Goal: Information Seeking & Learning: Learn about a topic

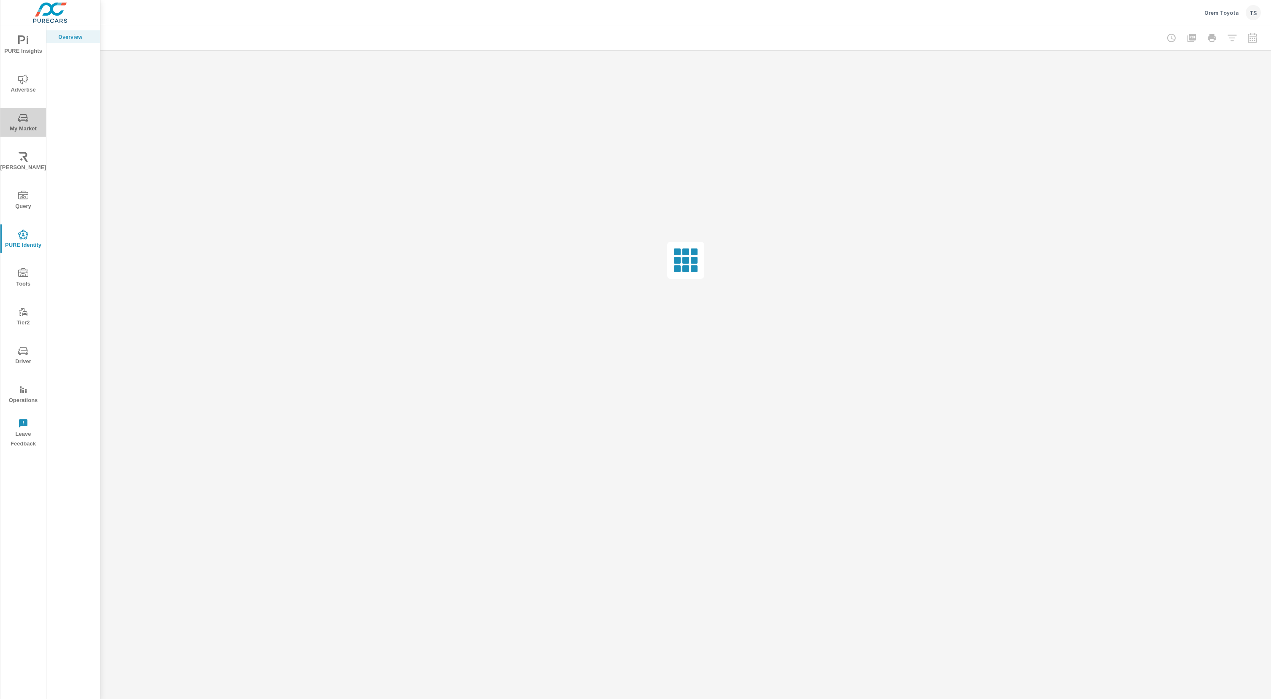
click at [23, 129] on span "My Market" at bounding box center [23, 123] width 40 height 21
click at [22, 119] on icon "nav menu" at bounding box center [23, 119] width 4 height 0
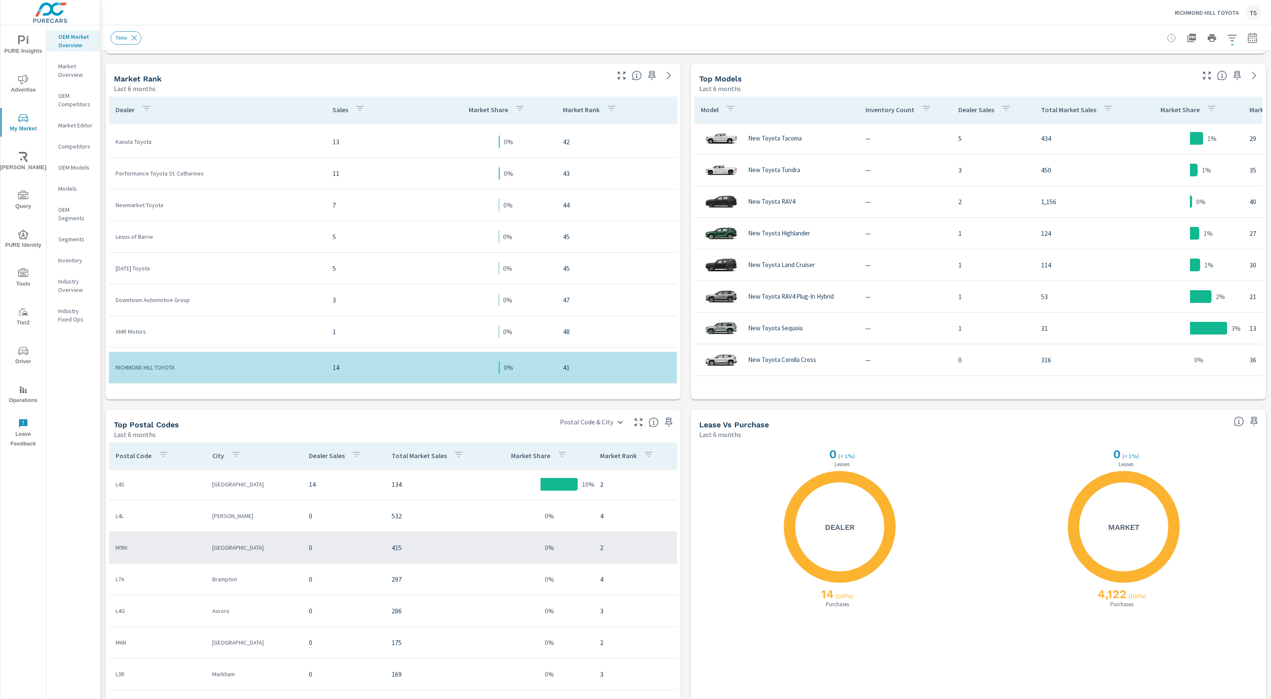
scroll to position [458, 0]
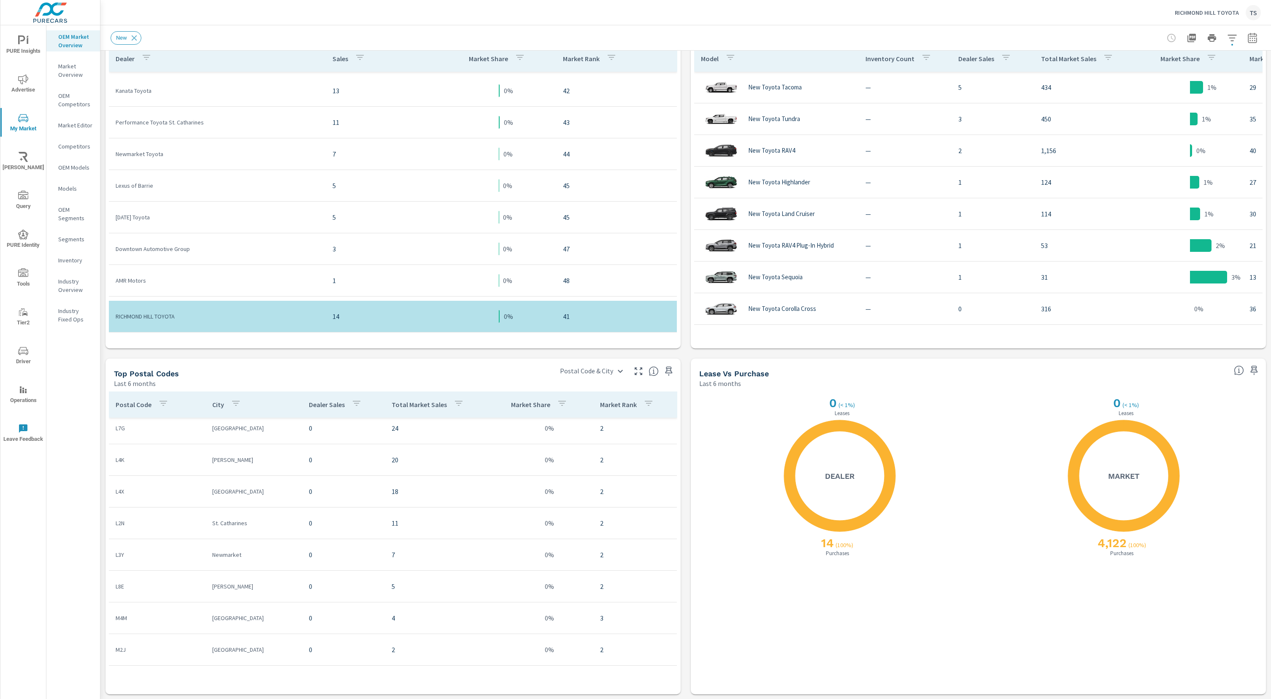
scroll to position [40, 0]
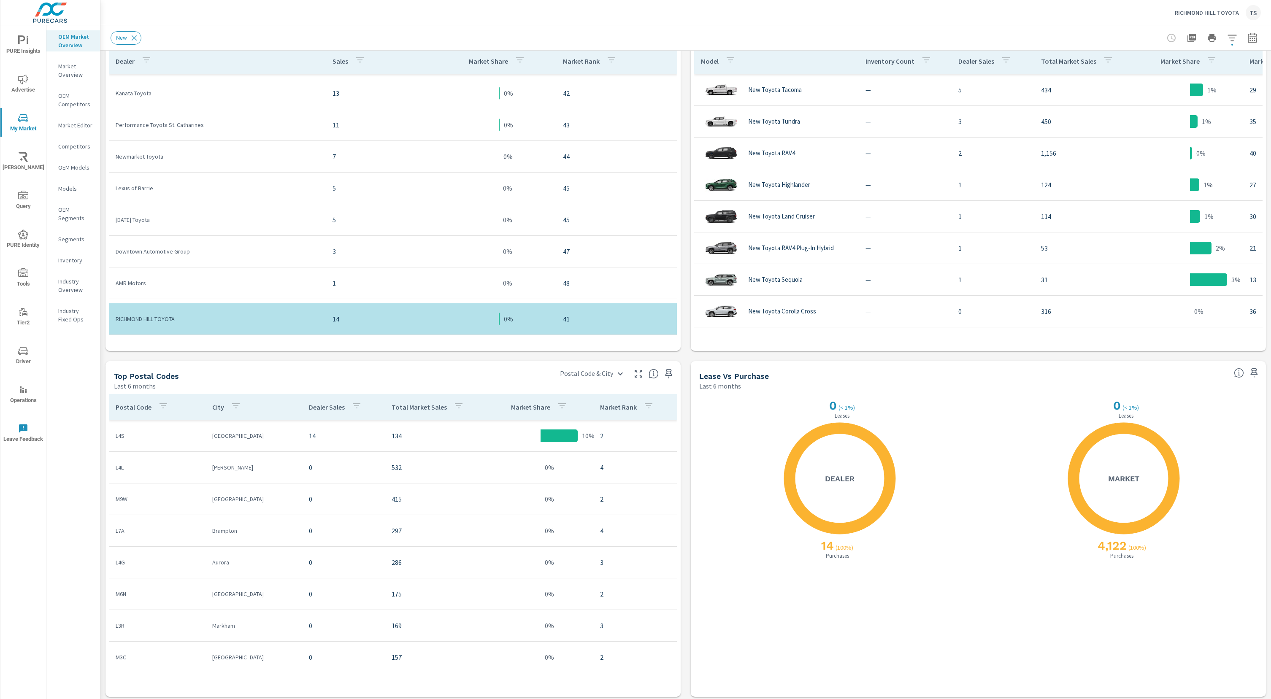
click at [392, 374] on div "Top Postal Codes" at bounding box center [331, 376] width 434 height 10
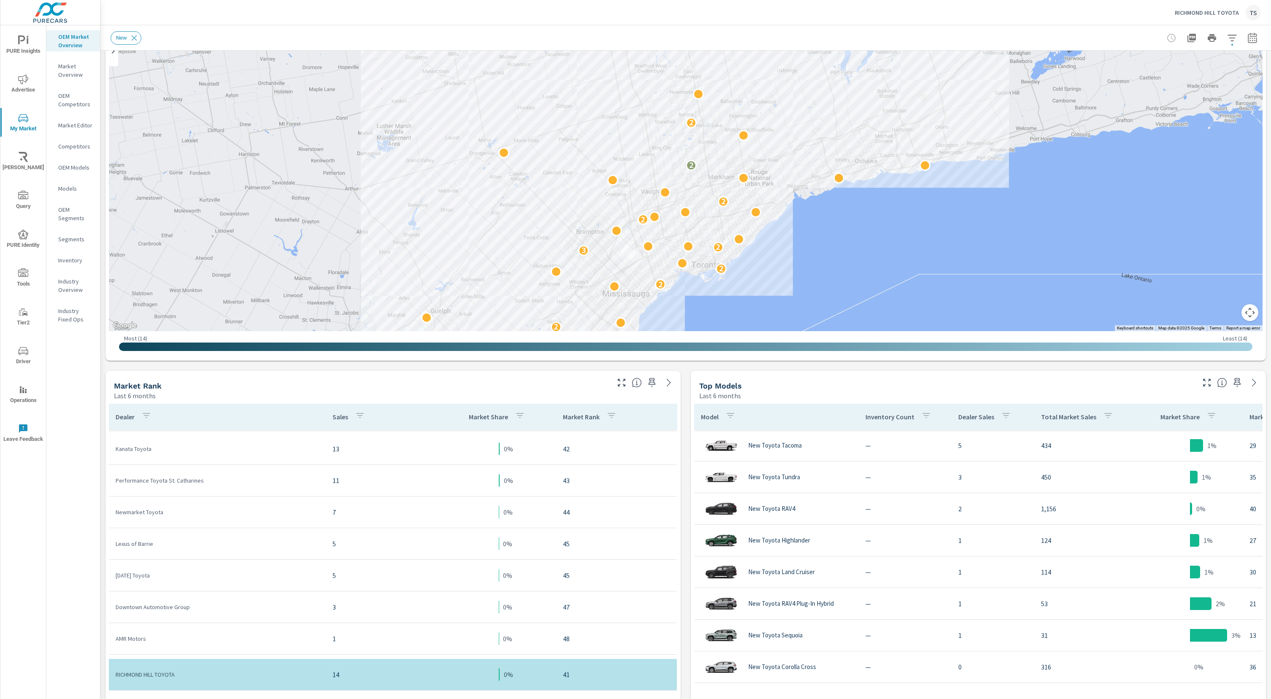
scroll to position [167, 0]
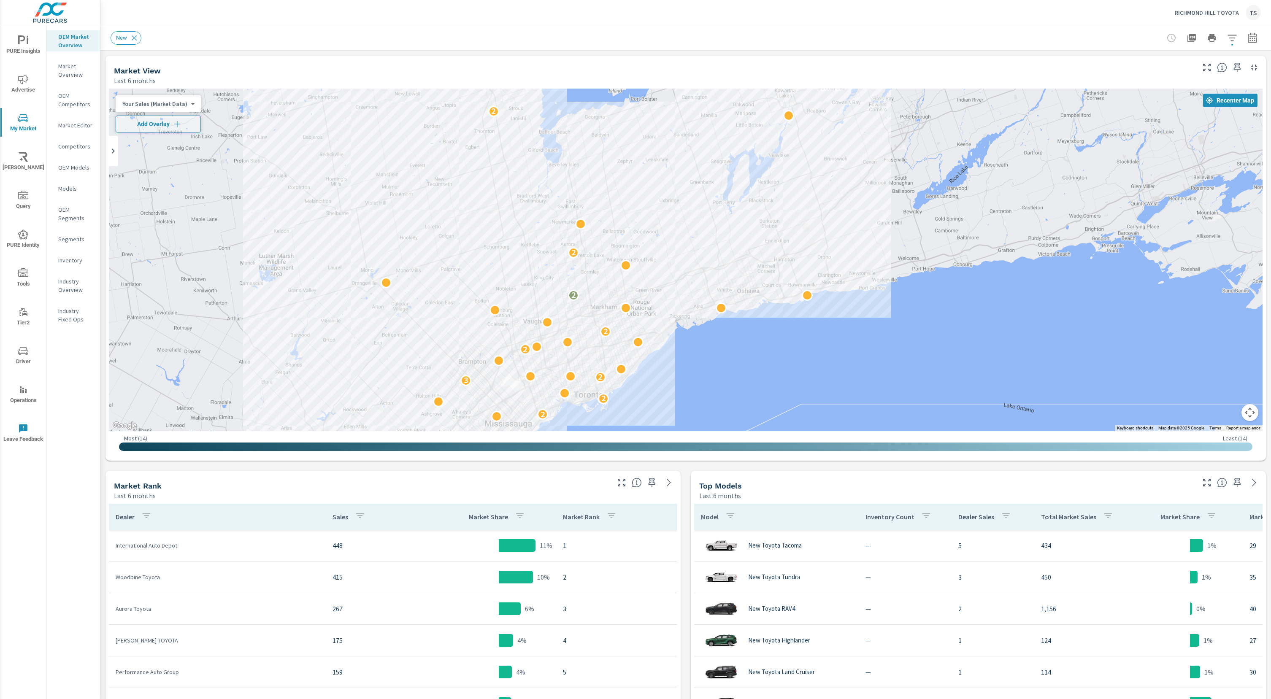
drag, startPoint x: 491, startPoint y: 343, endPoint x: 587, endPoint y: 287, distance: 111.0
click at [587, 287] on div "2 2 2 3 2 2 2 2 2 2 2" at bounding box center [685, 260] width 1153 height 343
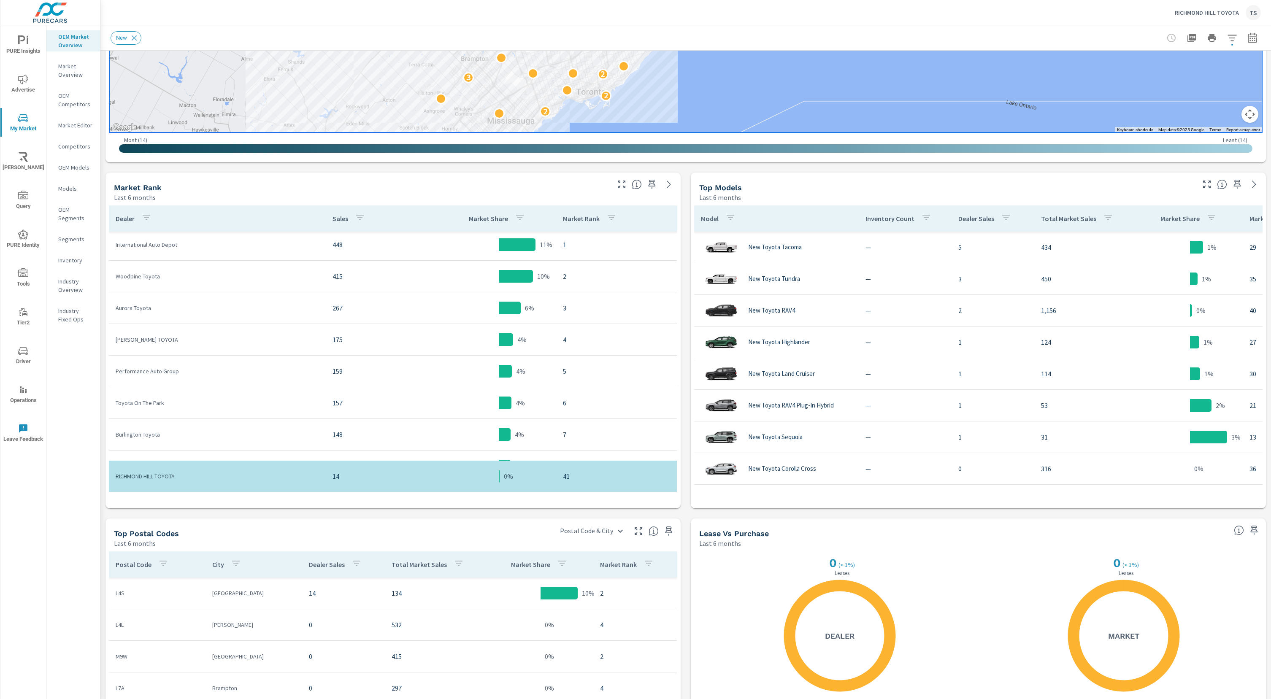
scroll to position [216, 0]
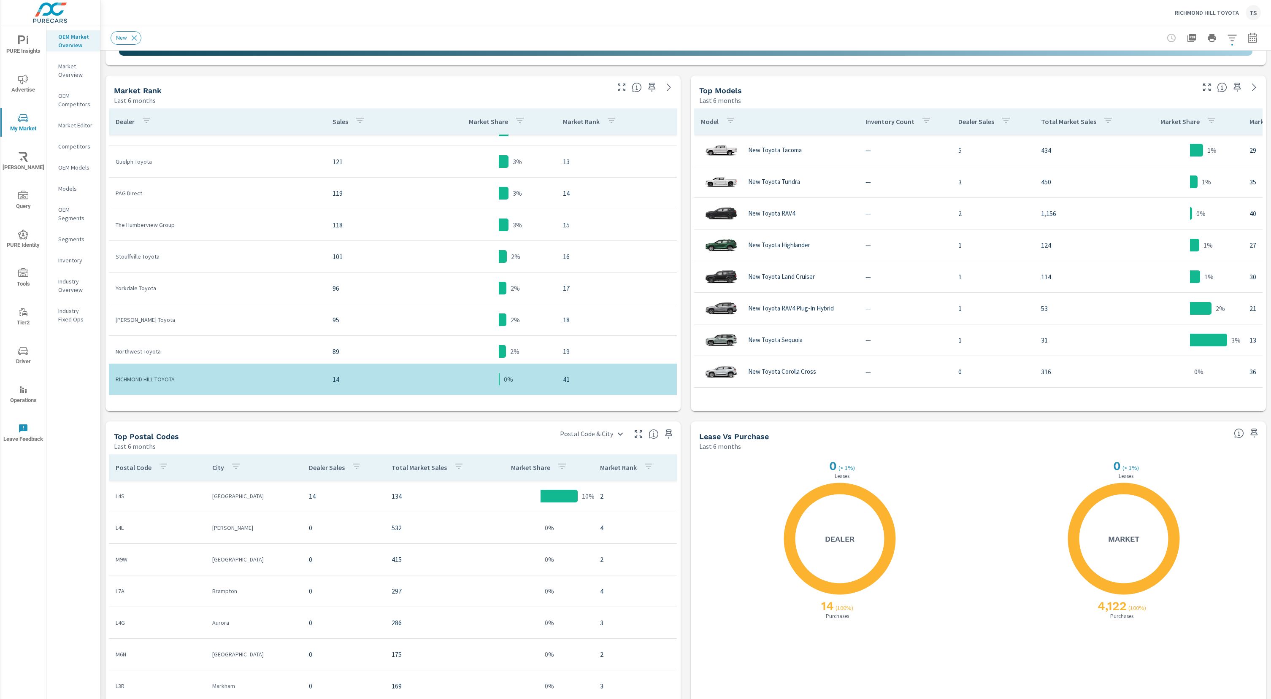
scroll to position [458, 0]
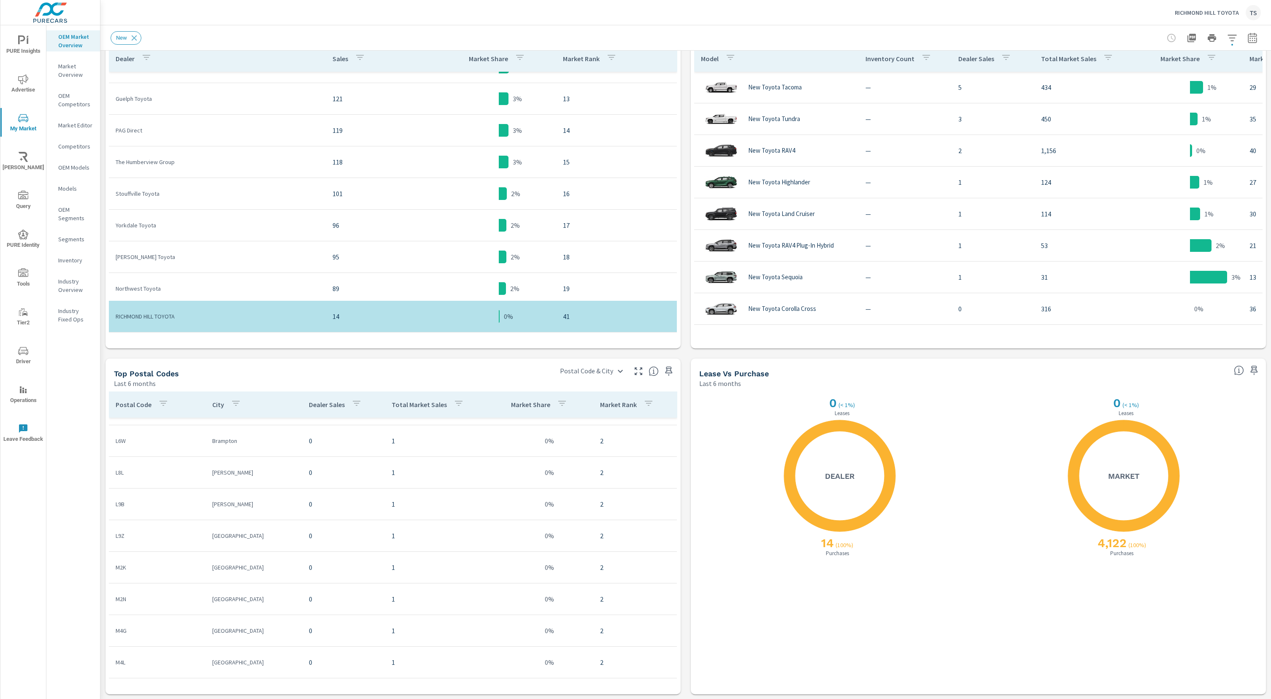
scroll to position [387, 0]
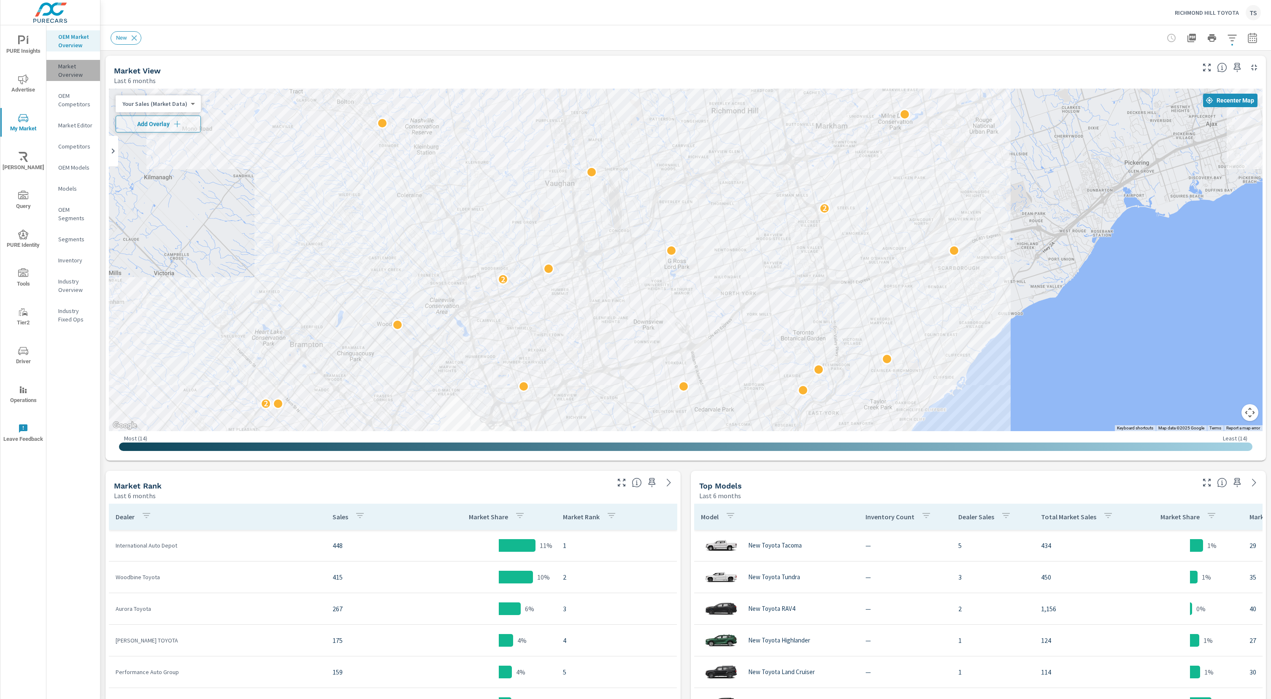
click at [78, 67] on p "Market Overview" at bounding box center [75, 70] width 35 height 17
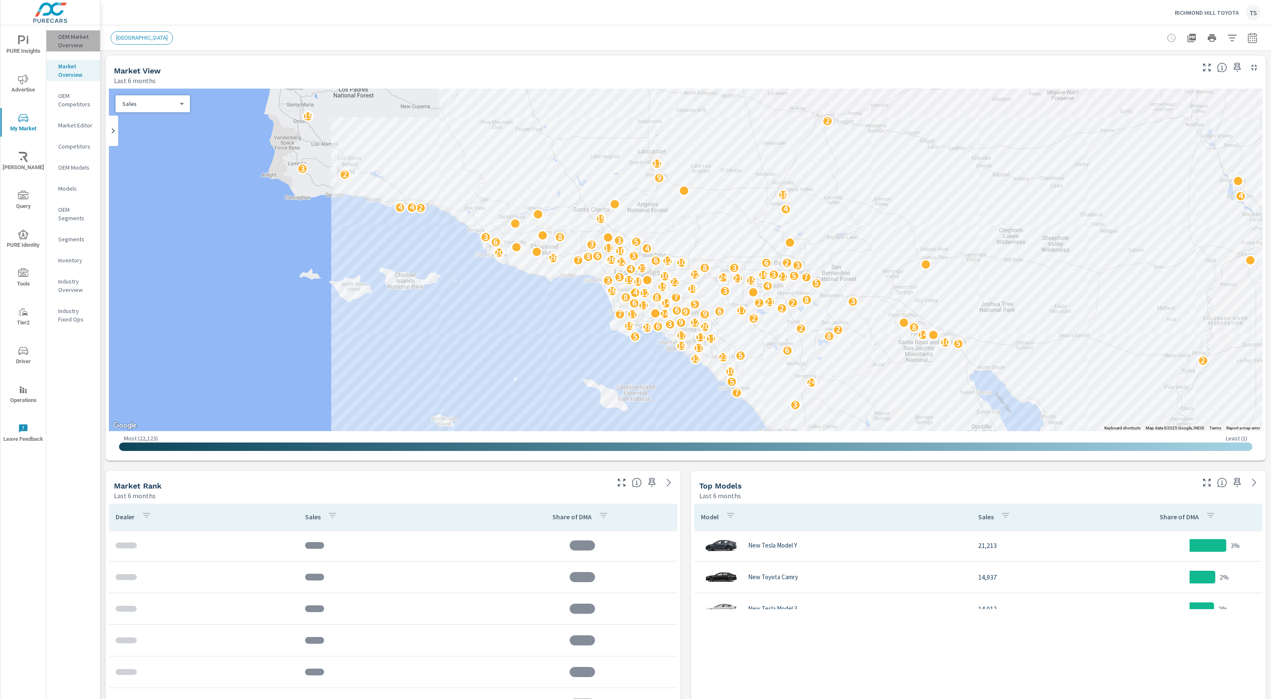
click at [60, 36] on p "OEM Market Overview" at bounding box center [75, 40] width 35 height 17
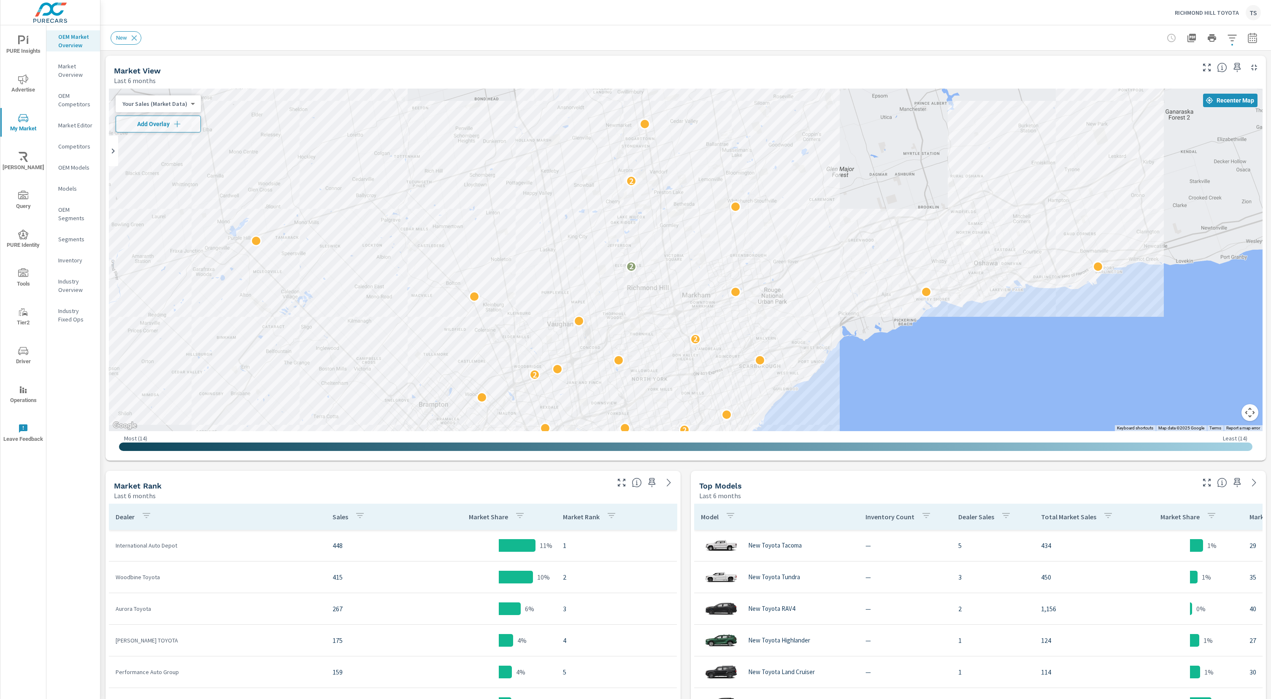
drag, startPoint x: 688, startPoint y: 262, endPoint x: 616, endPoint y: 308, distance: 84.6
click at [616, 308] on div "2 3 2 2 2 2 2 2" at bounding box center [1156, 605] width 1080 height 607
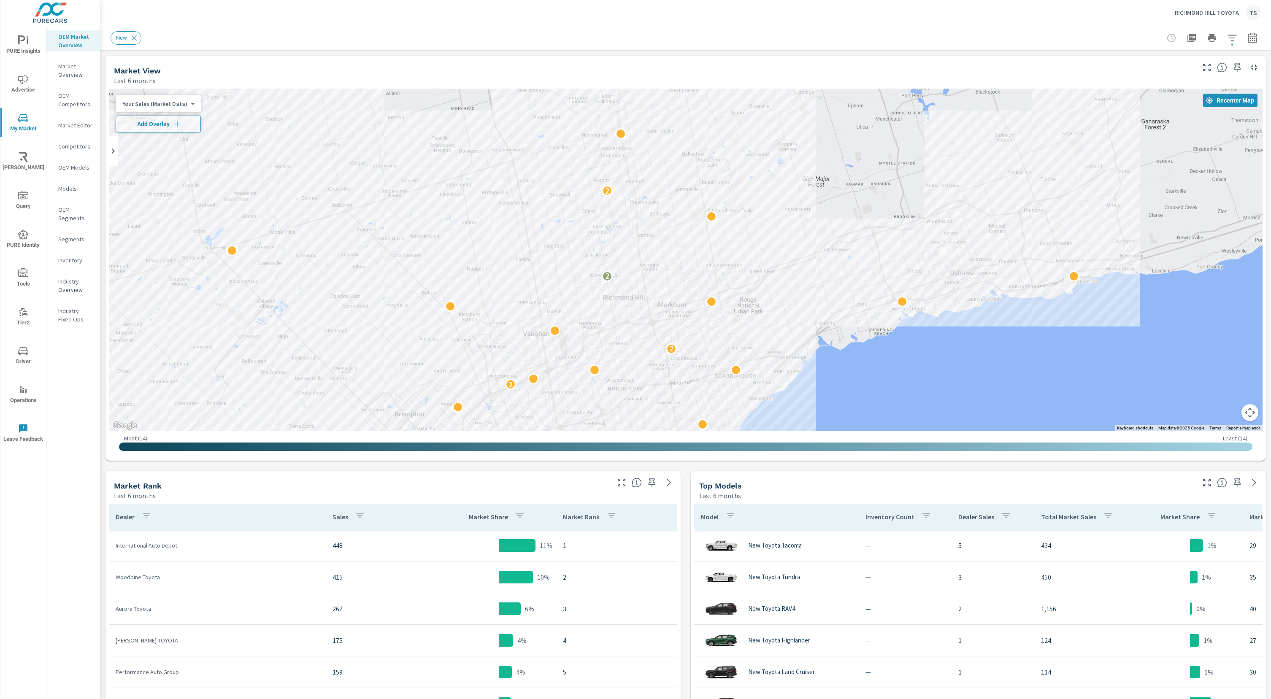
drag, startPoint x: 634, startPoint y: 294, endPoint x: 618, endPoint y: 302, distance: 17.9
click at [618, 302] on div "2 3 2 2 2 2 2 2" at bounding box center [685, 260] width 1153 height 343
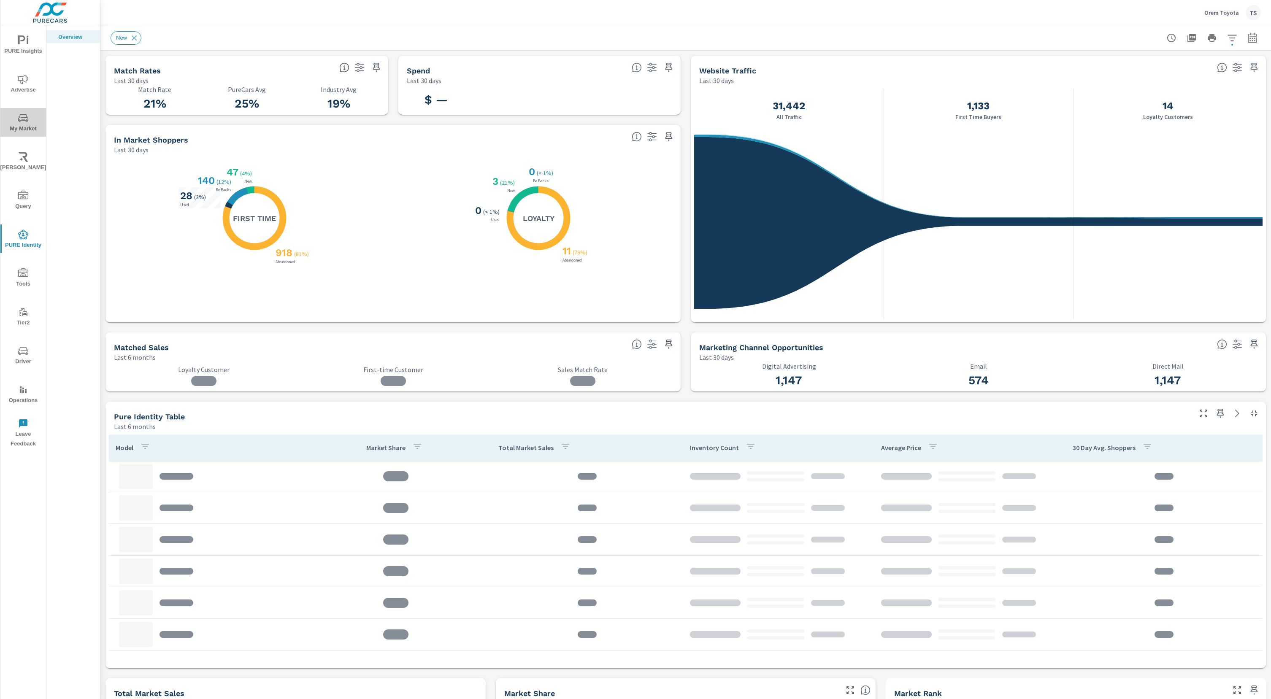
click at [16, 119] on span "My Market" at bounding box center [23, 123] width 40 height 21
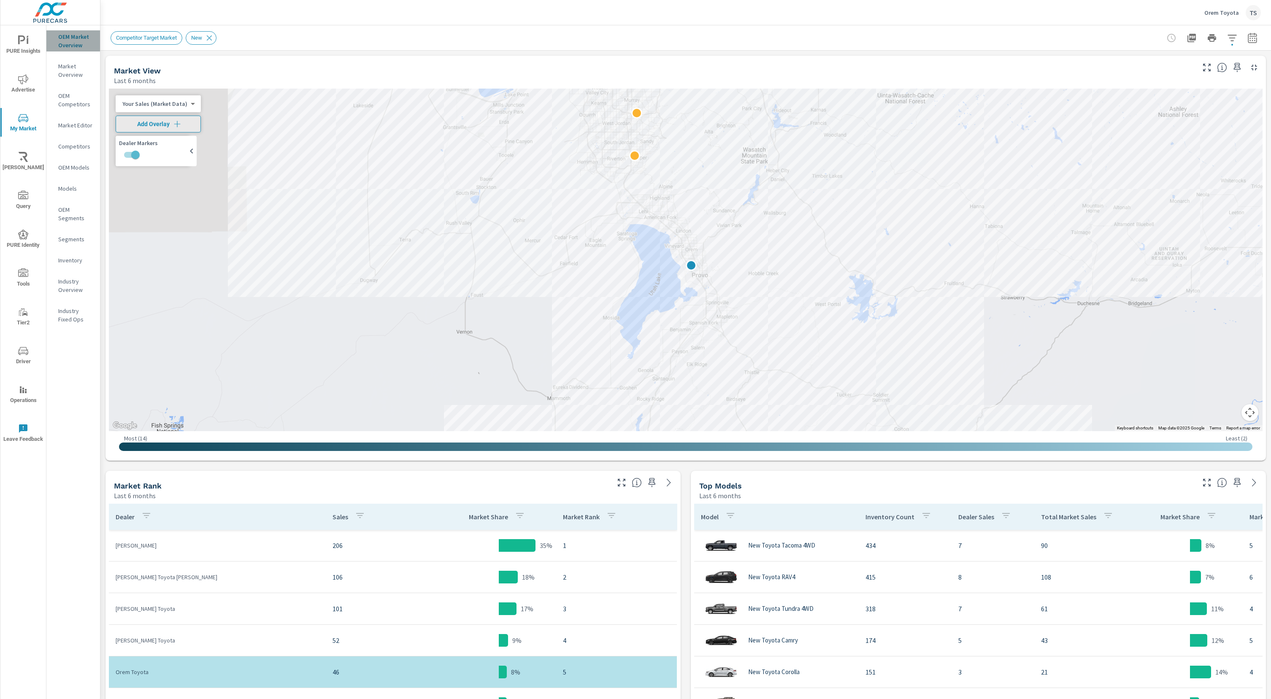
click at [70, 40] on p "OEM Market Overview" at bounding box center [75, 40] width 35 height 17
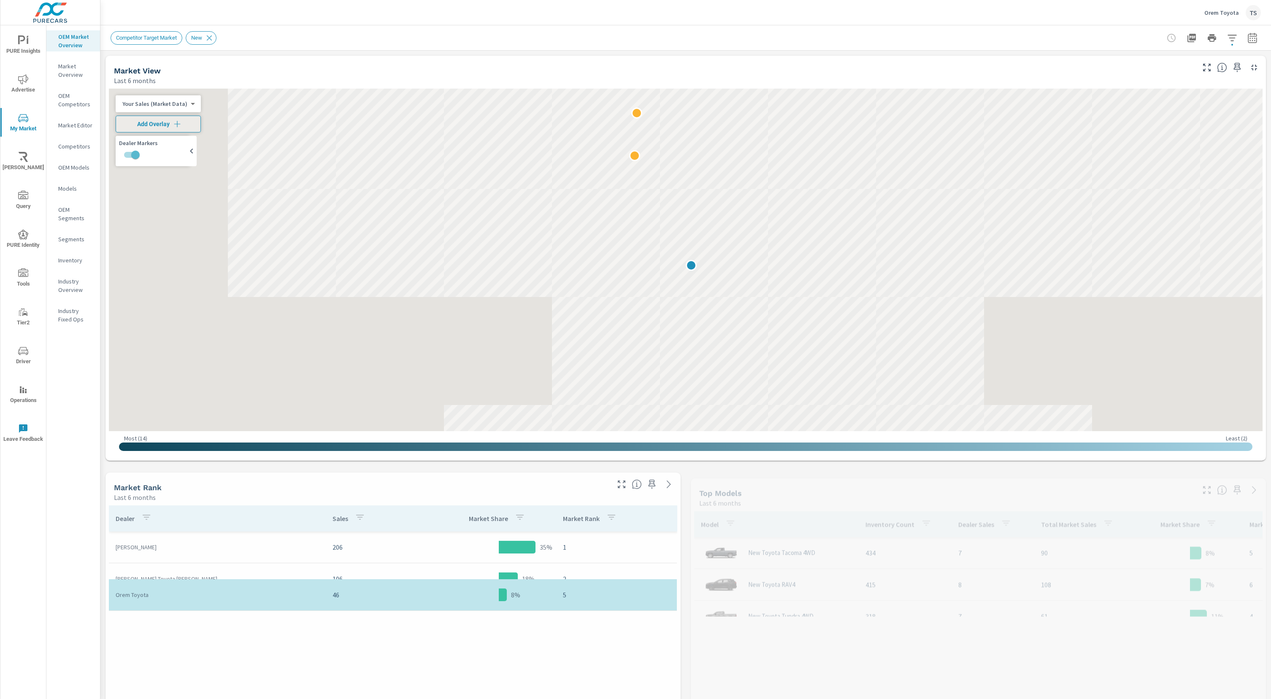
scroll to position [32, 0]
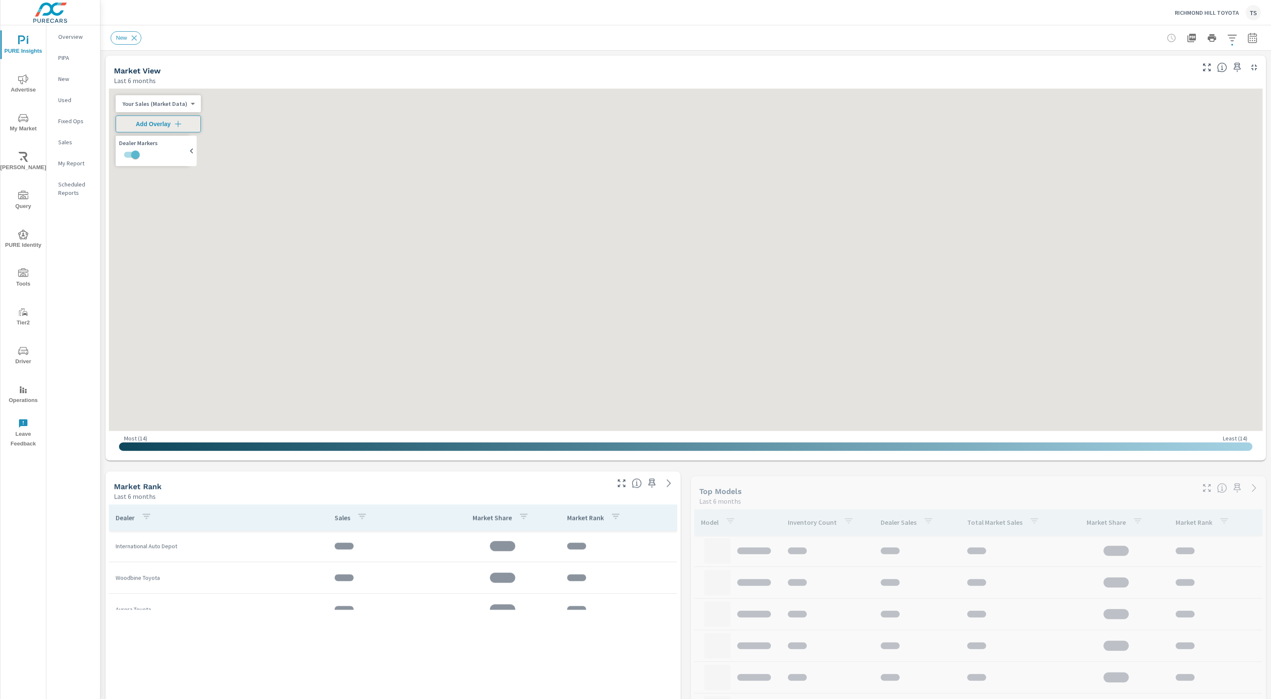
scroll to position [32, 0]
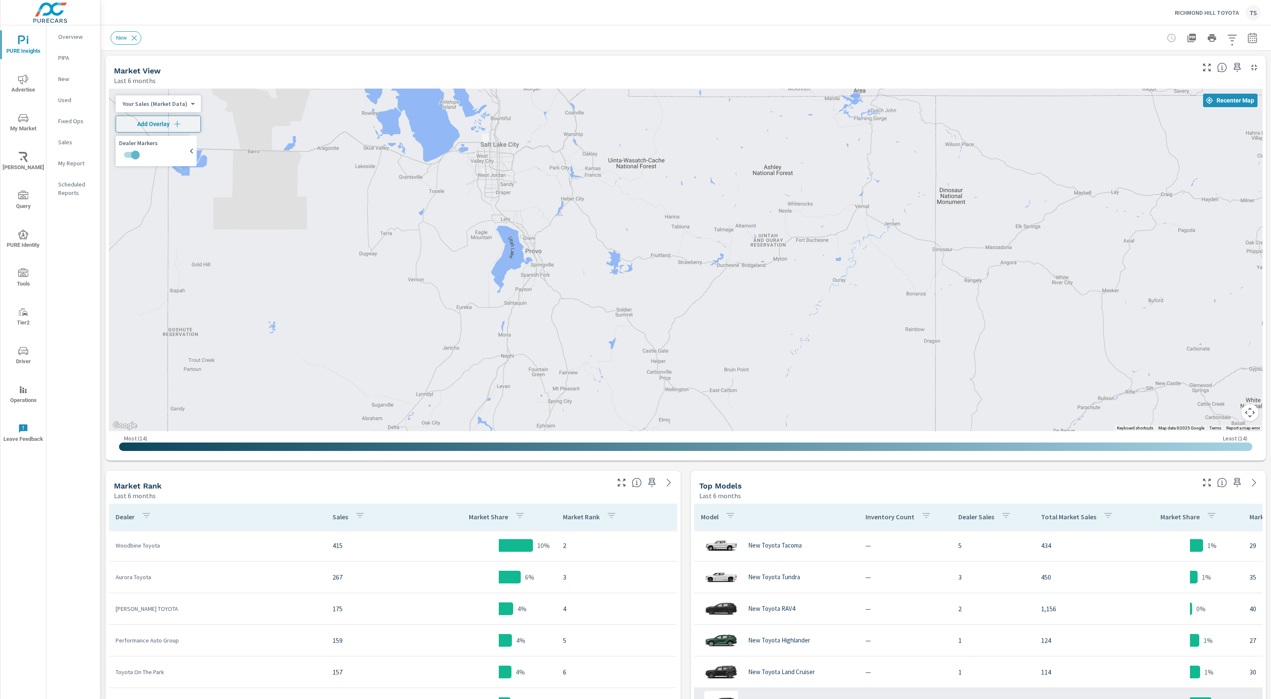
scroll to position [3, 0]
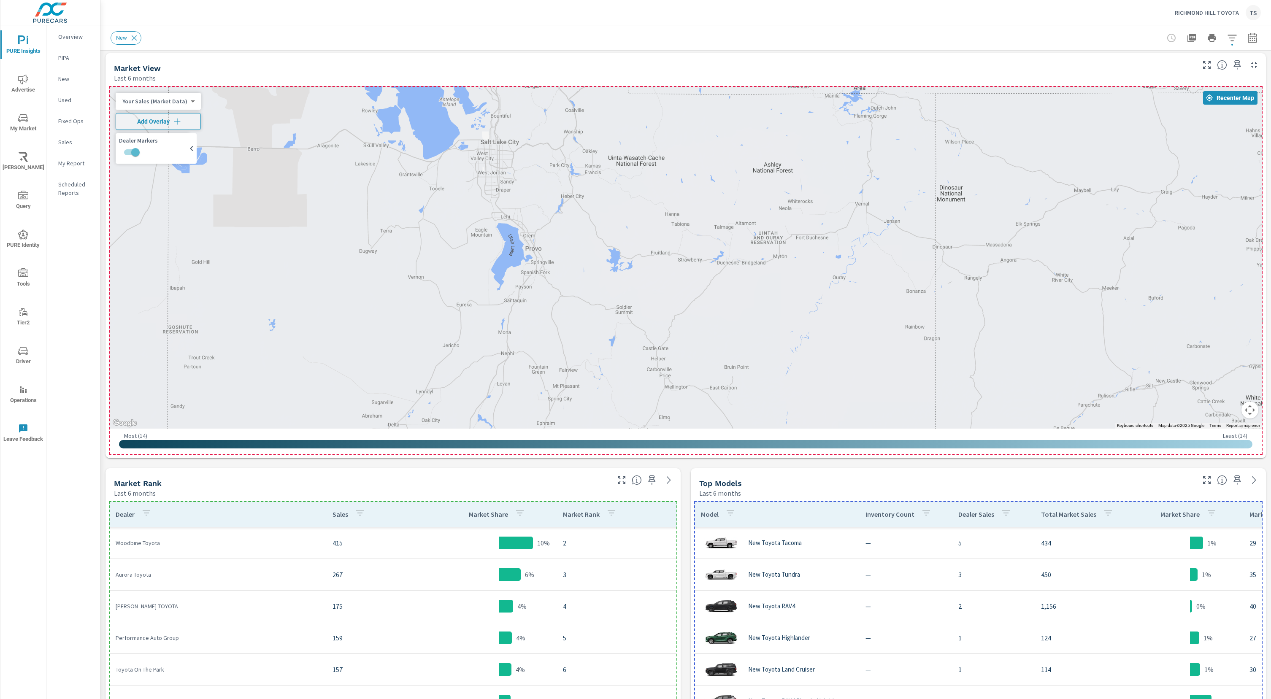
click at [1066, 516] on p "Total Market Sales" at bounding box center [1068, 514] width 55 height 8
click at [804, 306] on div at bounding box center [1225, 560] width 1080 height 607
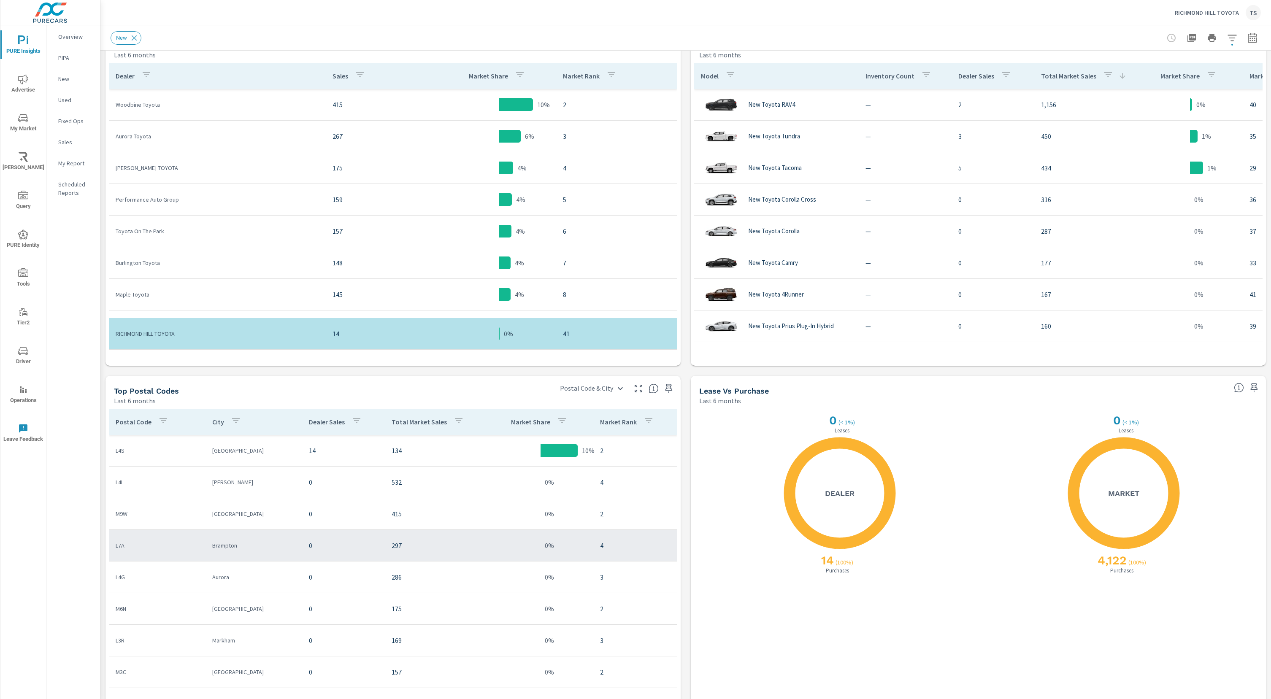
scroll to position [414, 0]
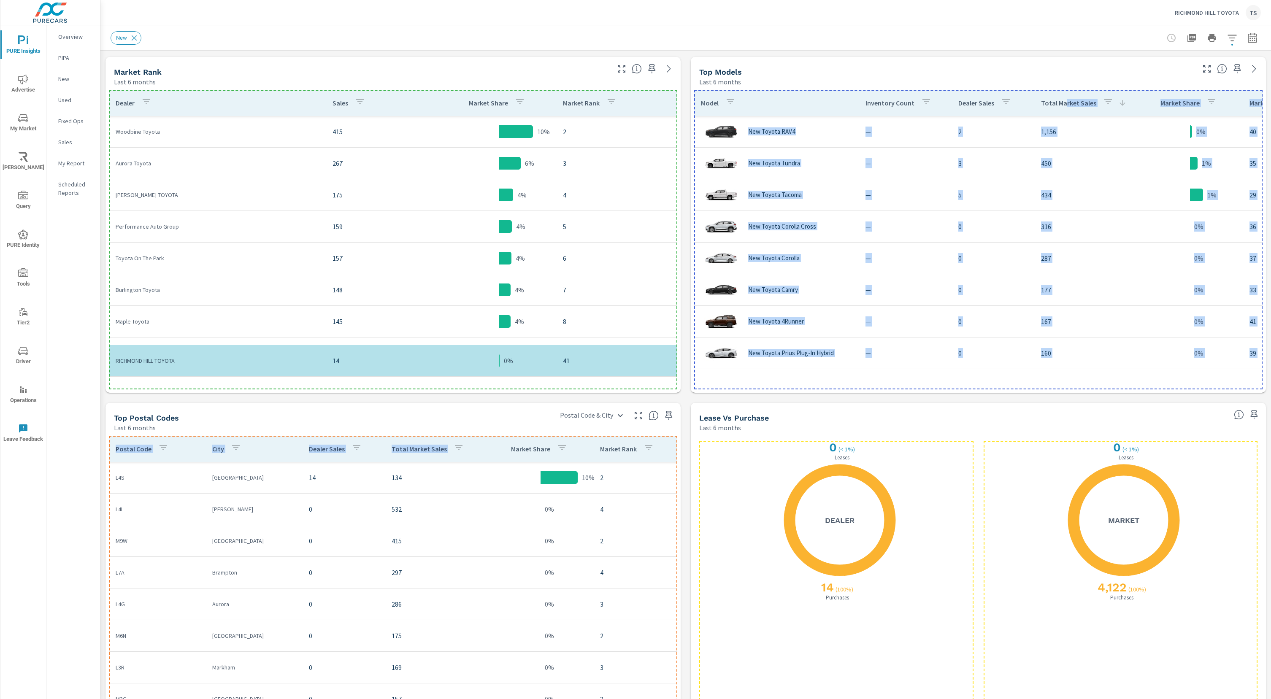
click at [479, 450] on th "Total Market Sales" at bounding box center [436, 449] width 103 height 26
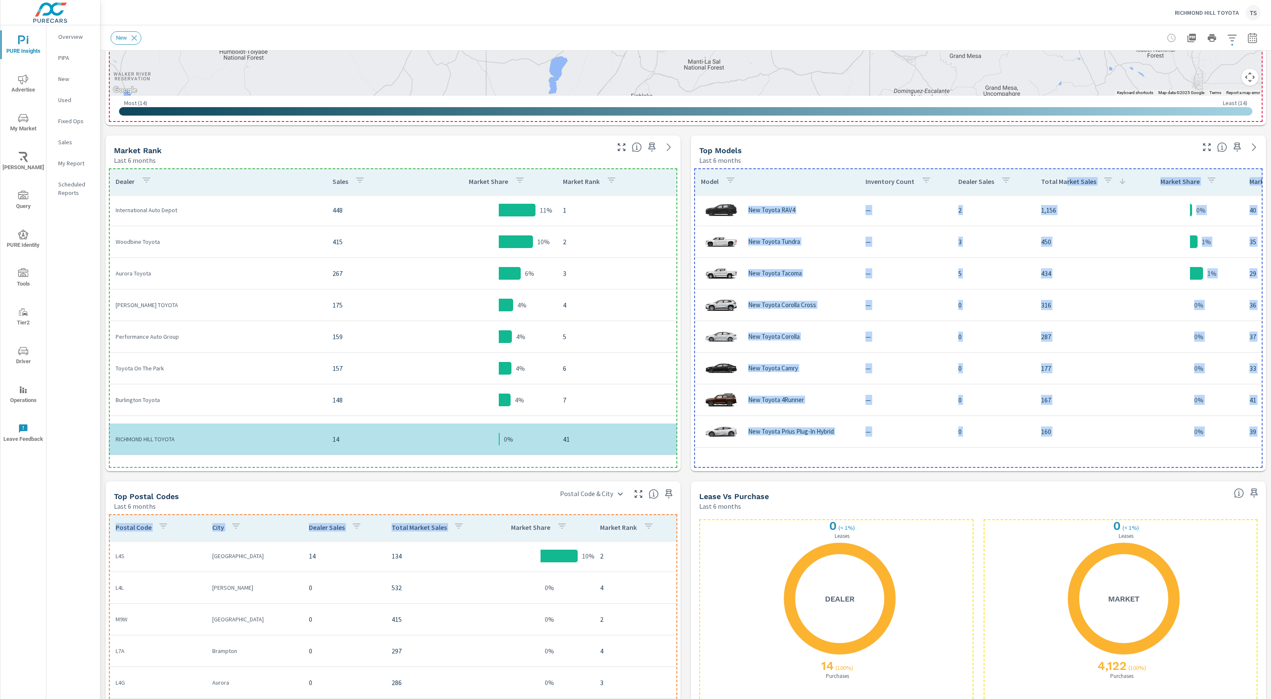
scroll to position [49, 0]
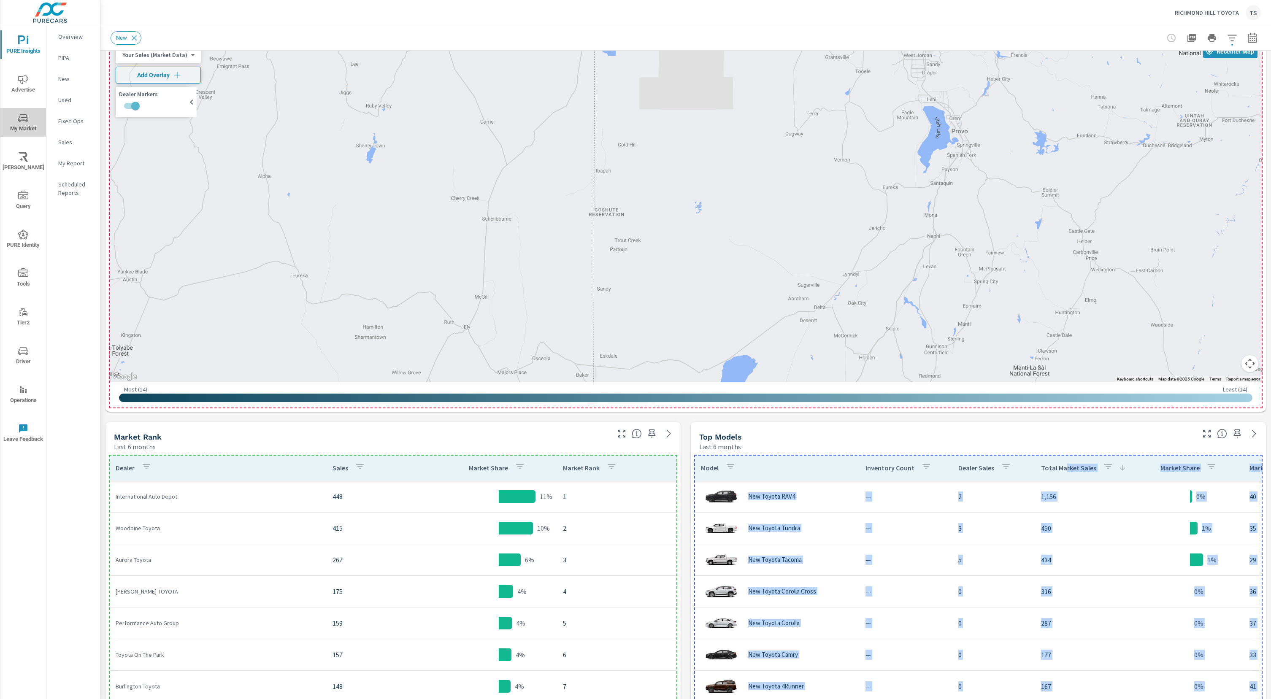
click at [29, 117] on span "My Market" at bounding box center [23, 123] width 40 height 21
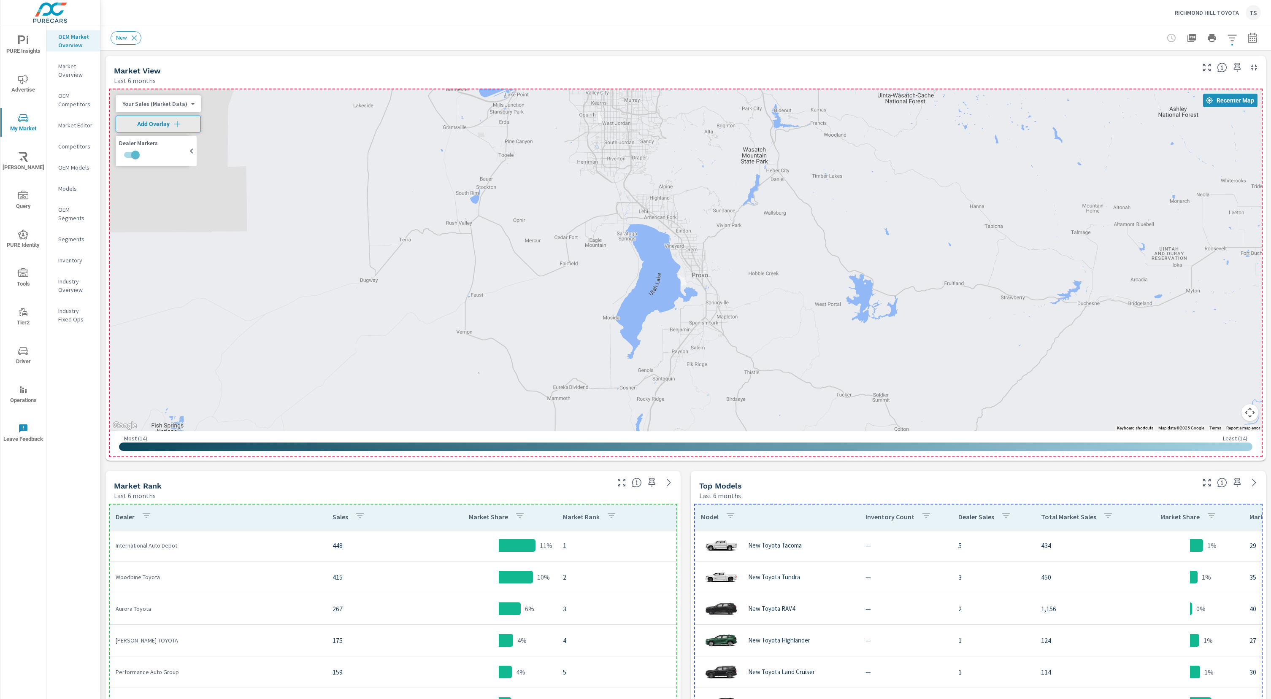
scroll to position [3, 0]
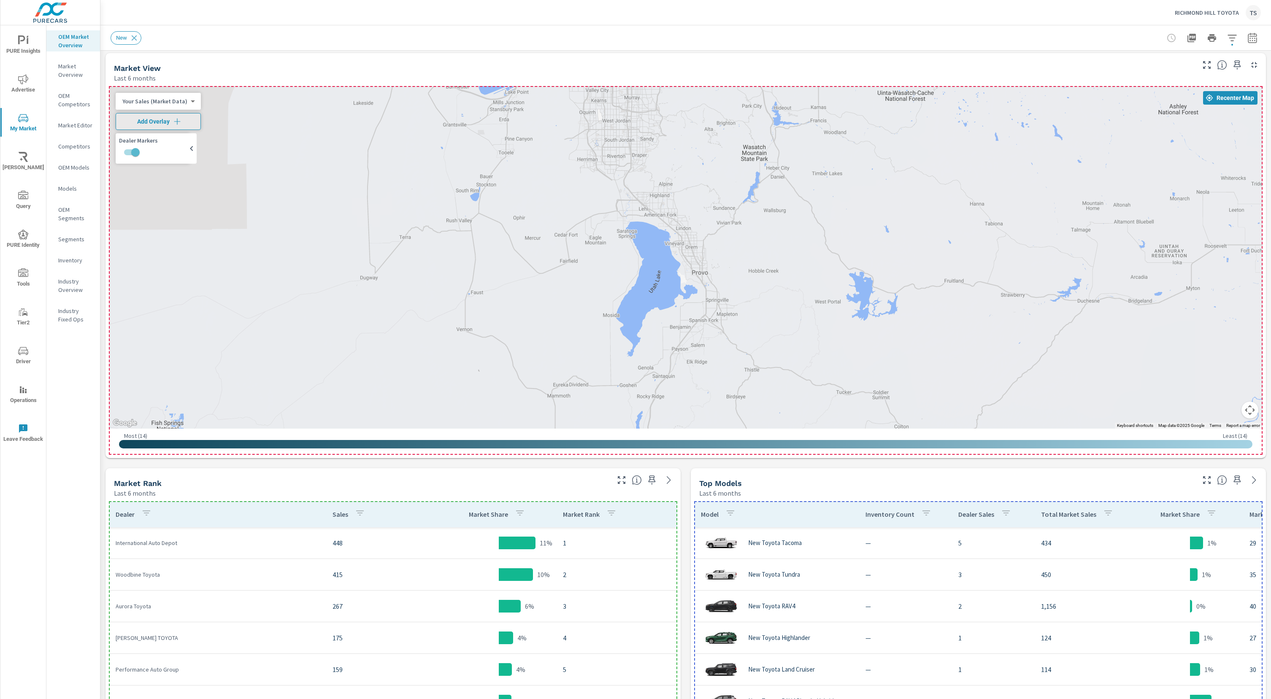
click at [79, 165] on p "OEM Models" at bounding box center [75, 167] width 35 height 8
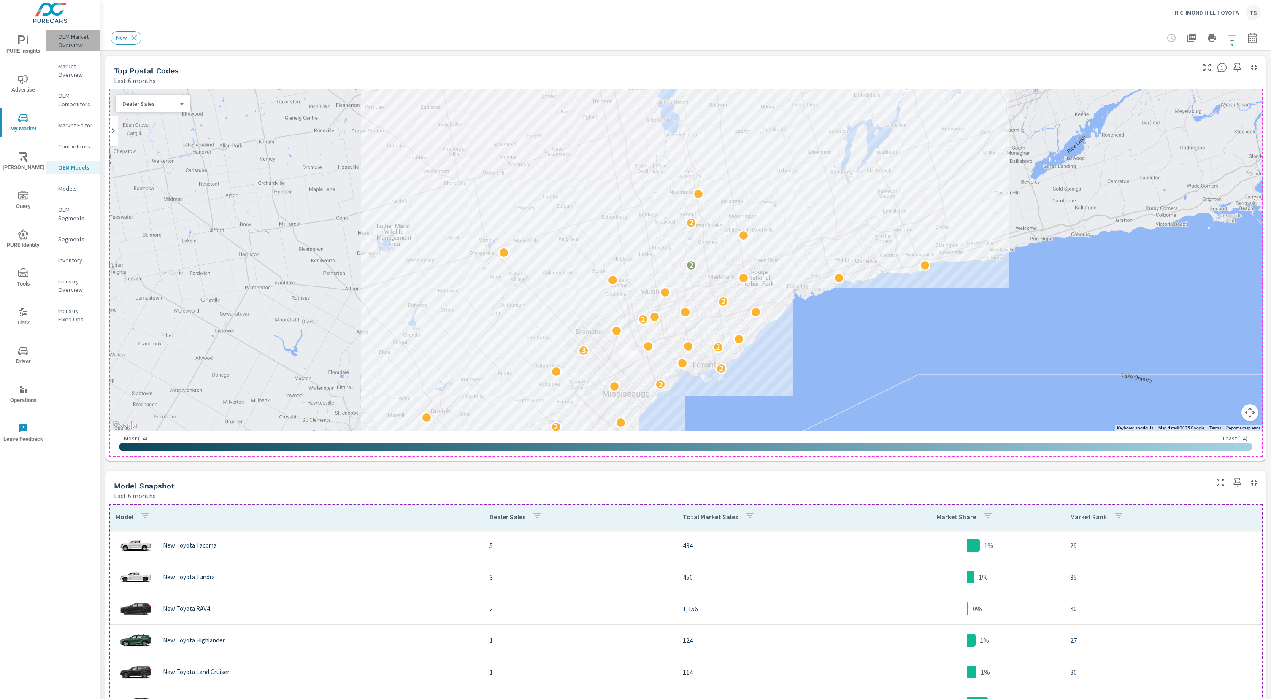
click at [77, 48] on p "OEM Market Overview" at bounding box center [75, 40] width 35 height 17
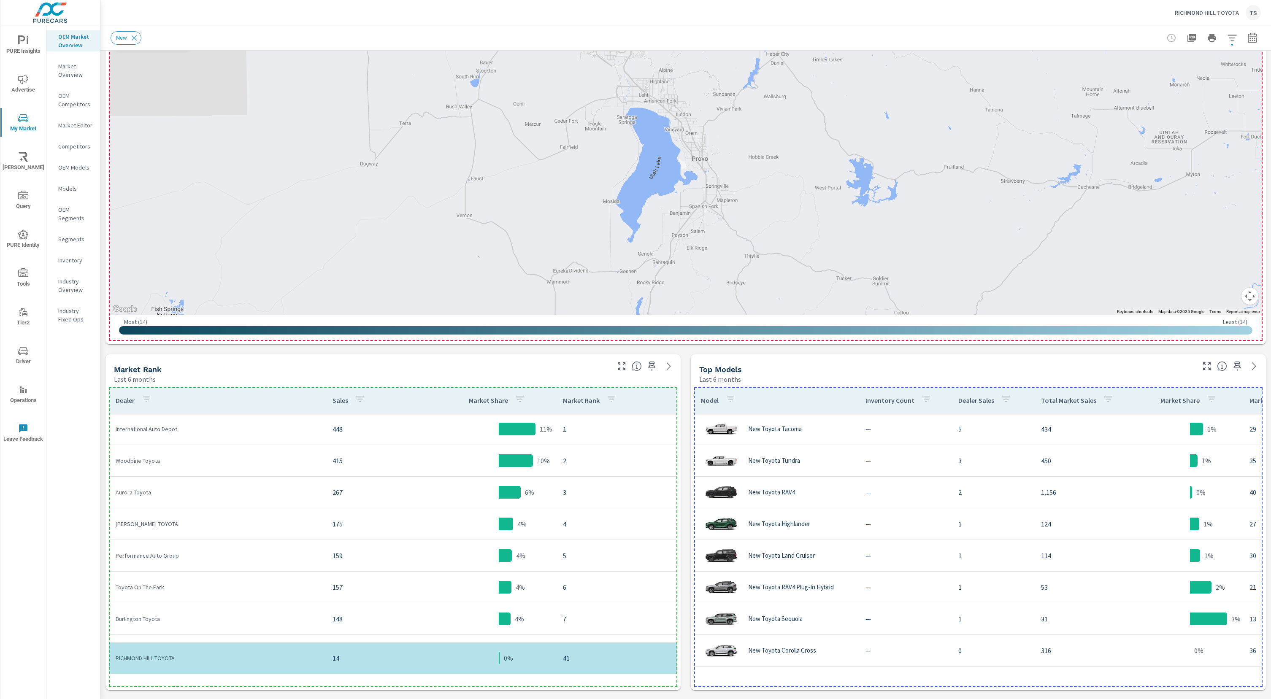
scroll to position [342, 0]
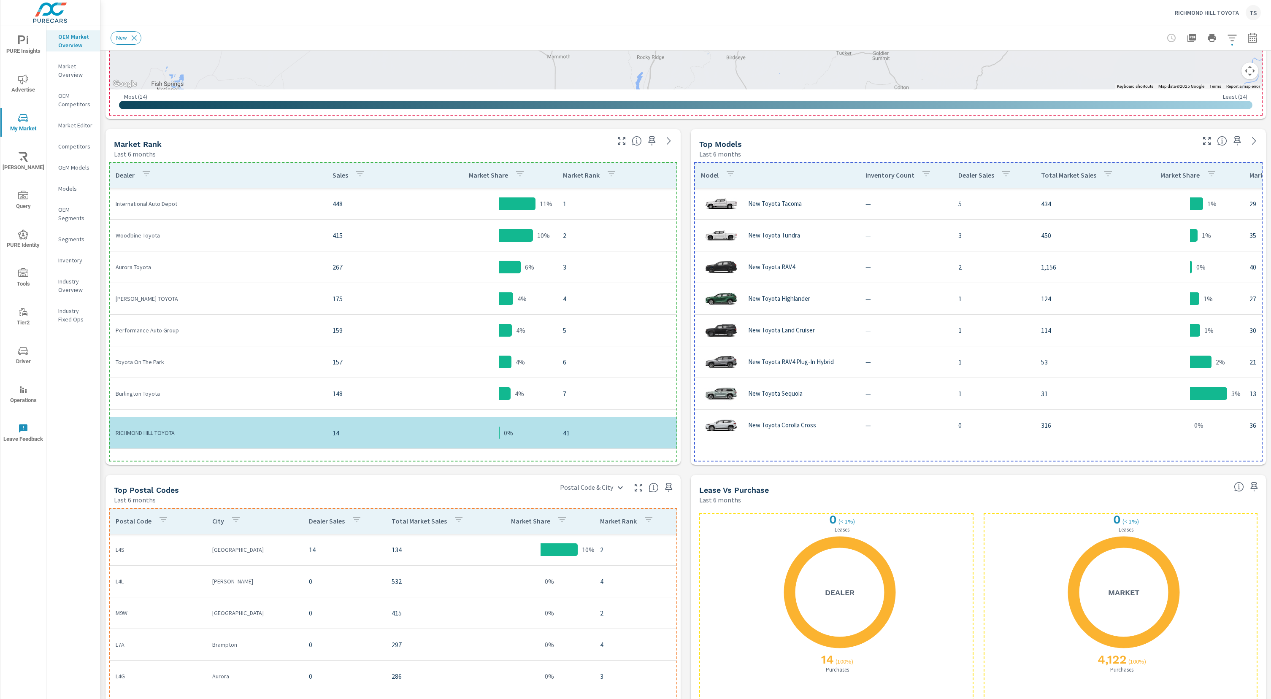
click at [70, 215] on p "OEM Segments" at bounding box center [75, 213] width 35 height 17
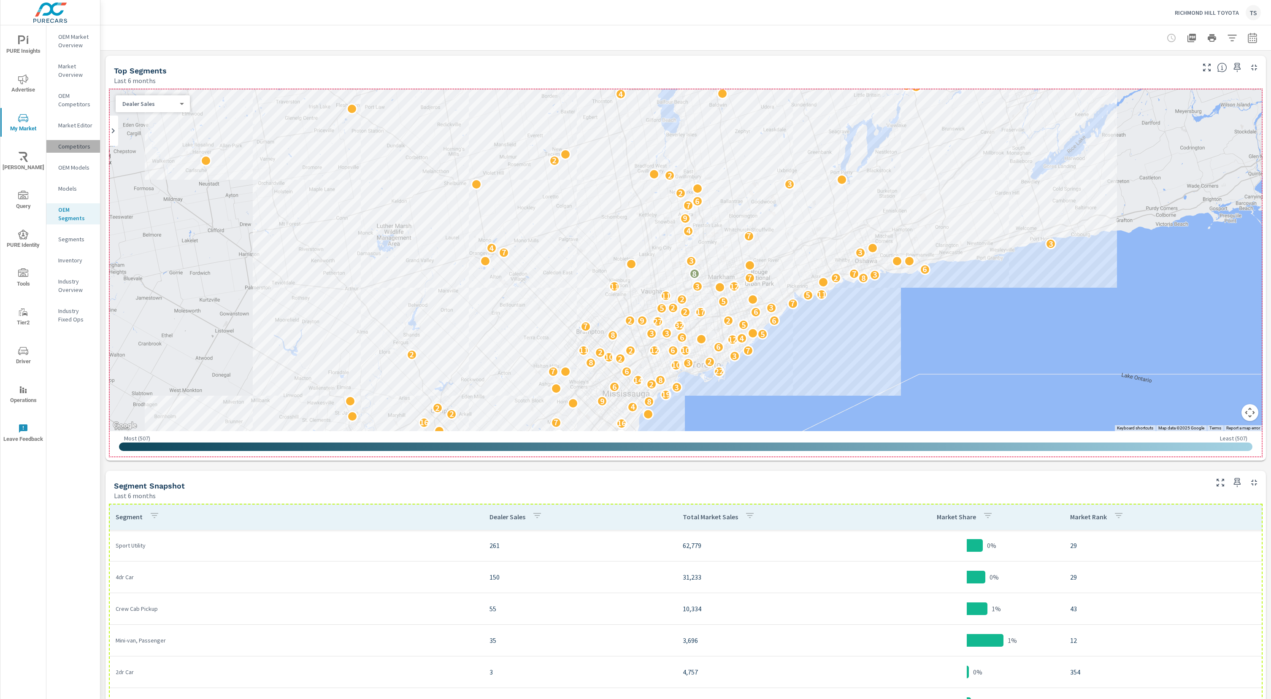
click at [80, 144] on p "Competitors" at bounding box center [75, 146] width 35 height 8
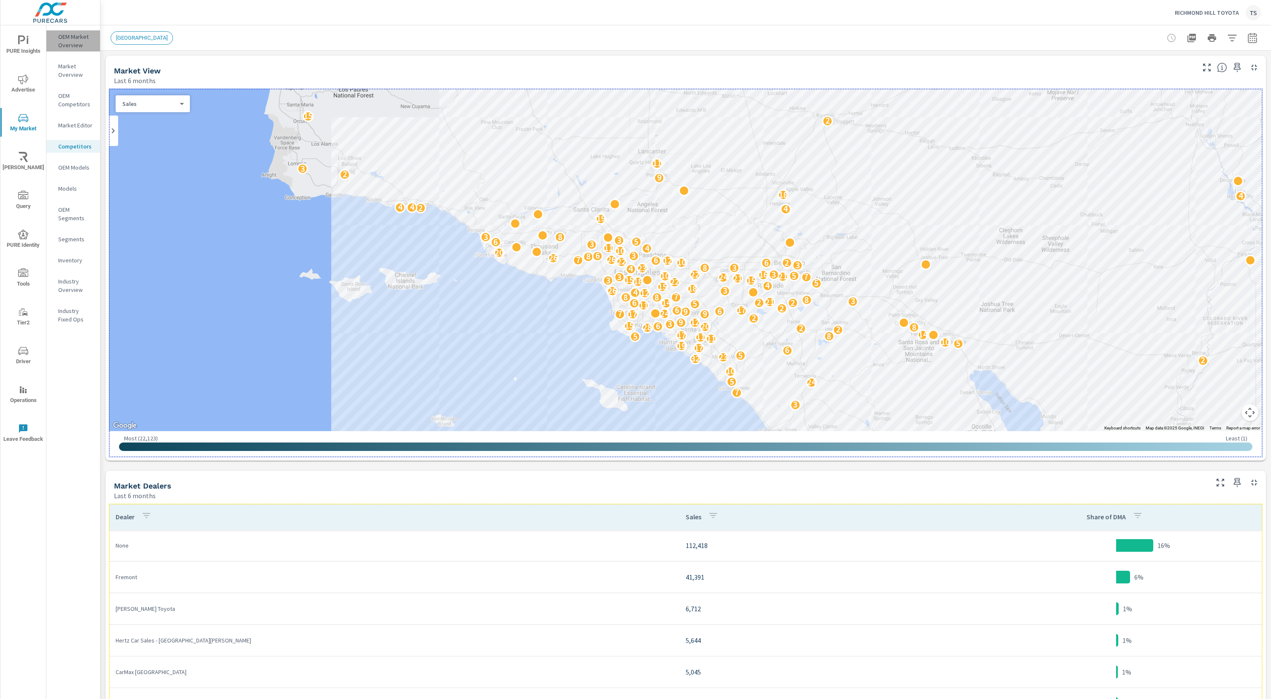
click at [75, 42] on p "OEM Market Overview" at bounding box center [75, 40] width 35 height 17
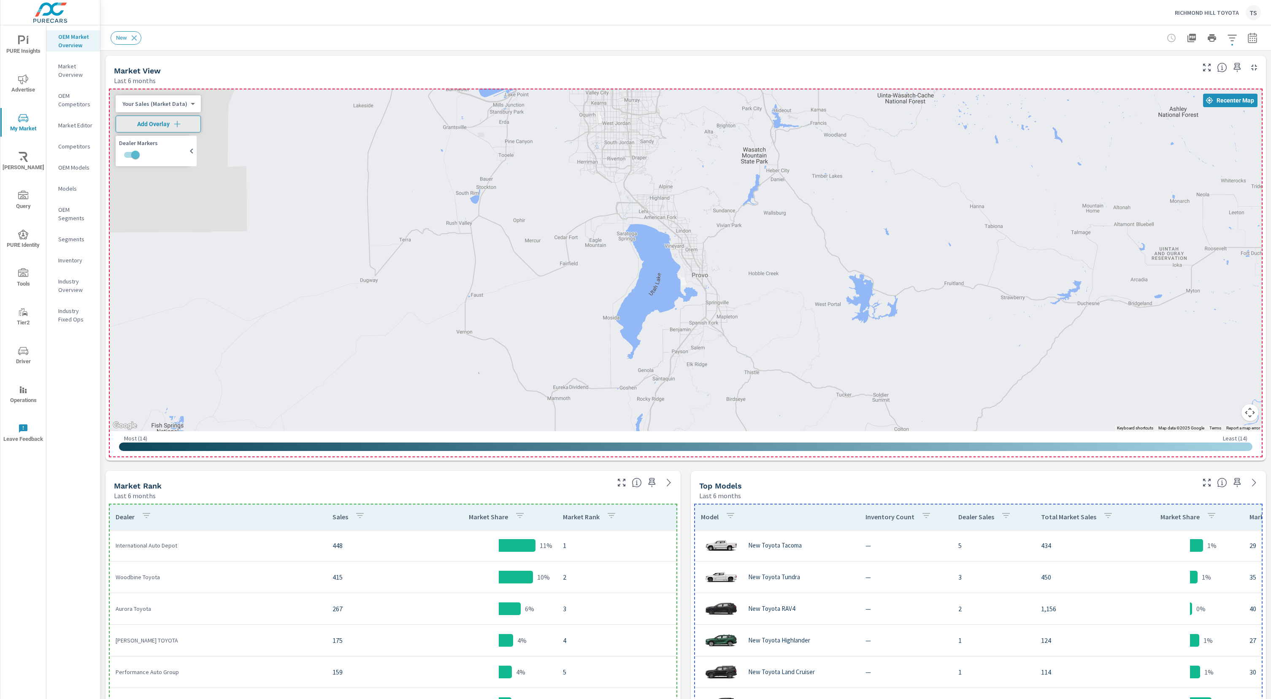
click at [76, 255] on div "Inventory" at bounding box center [73, 260] width 54 height 13
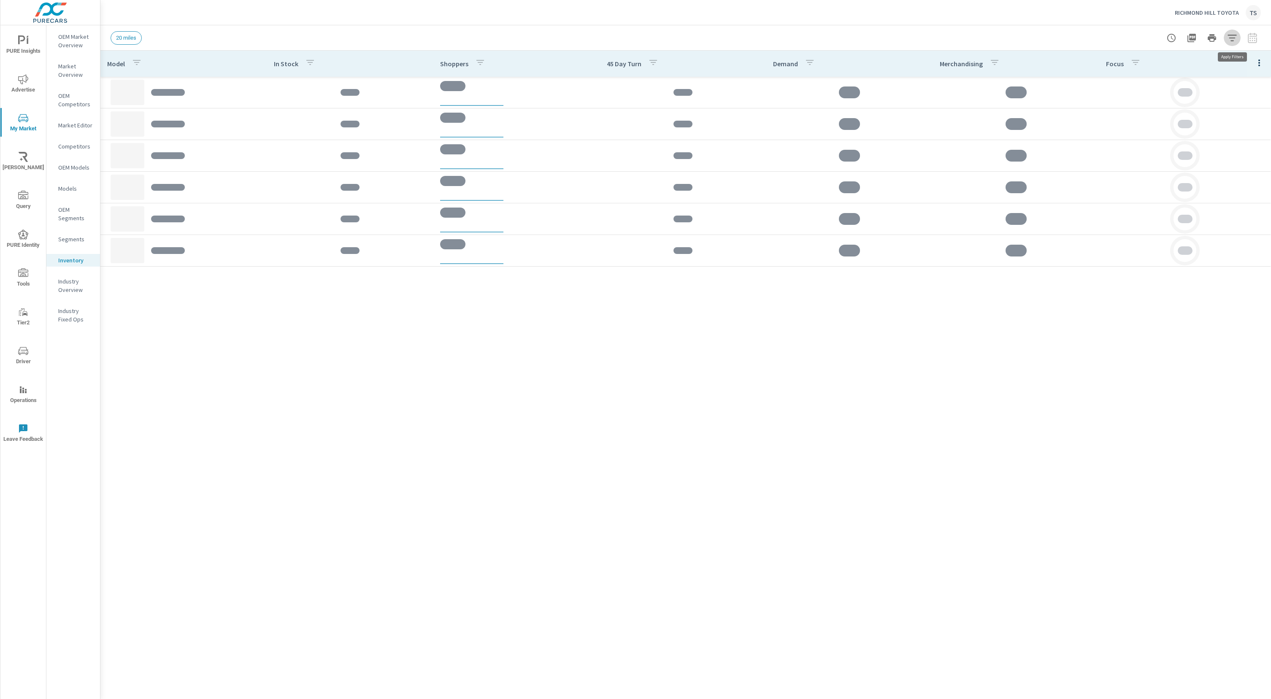
click at [1231, 40] on icon "button" at bounding box center [1231, 38] width 9 height 6
drag, startPoint x: 1060, startPoint y: 38, endPoint x: 947, endPoint y: 54, distance: 113.8
click at [1039, 42] on div at bounding box center [635, 349] width 1271 height 699
click at [68, 295] on div "Industry Overview" at bounding box center [73, 285] width 54 height 21
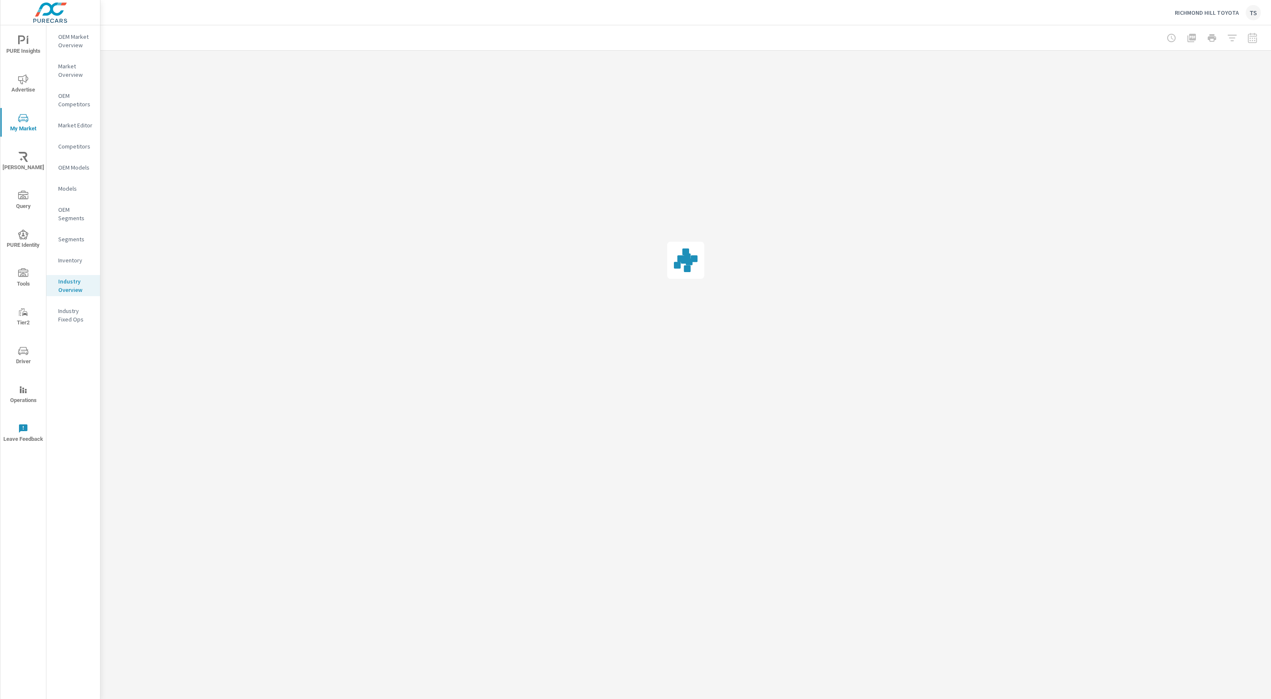
click at [73, 282] on p "Industry Overview" at bounding box center [75, 285] width 35 height 17
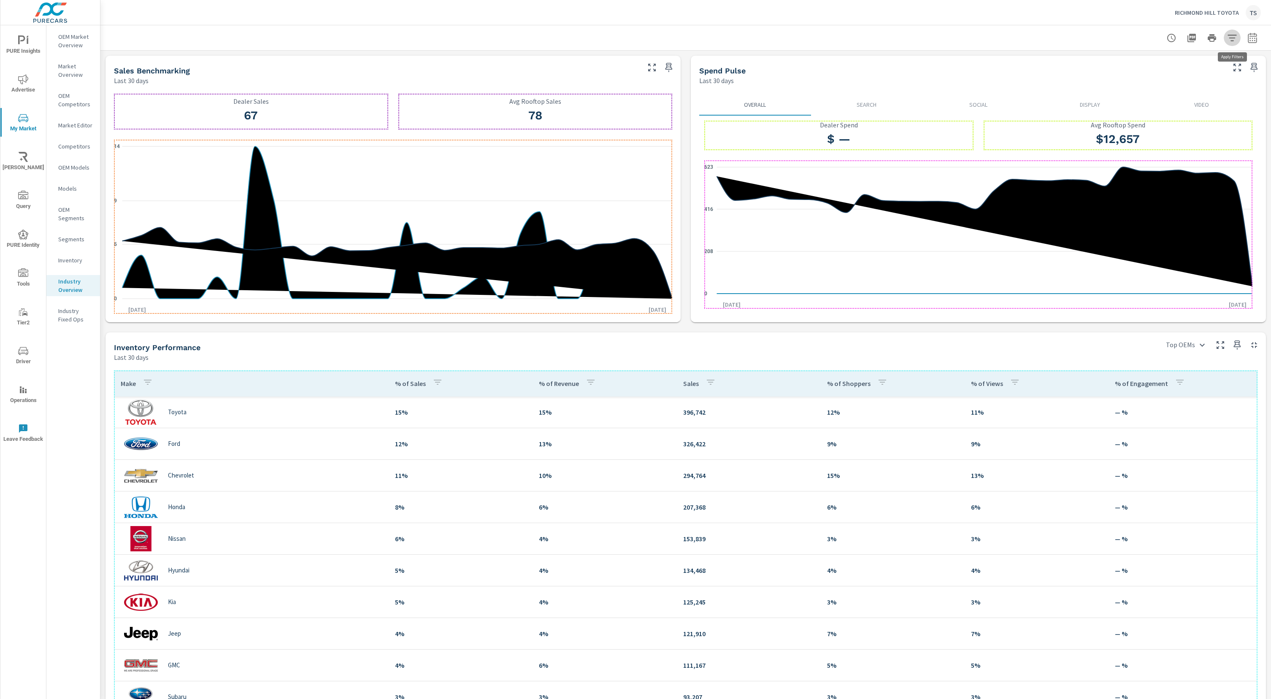
click at [1232, 41] on icon "button" at bounding box center [1231, 38] width 9 height 6
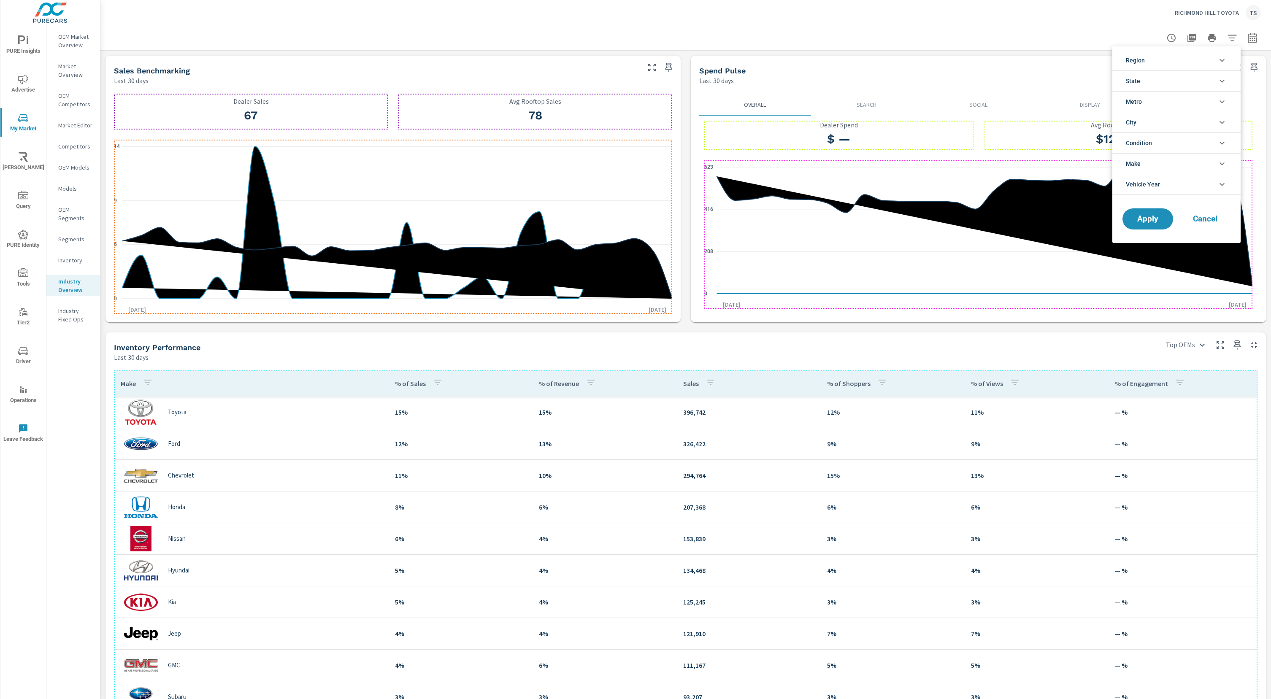
click at [1169, 121] on li "City" at bounding box center [1176, 122] width 128 height 21
click at [1177, 160] on li "Condition" at bounding box center [1176, 161] width 128 height 21
drag, startPoint x: 1179, startPoint y: 213, endPoint x: 1180, endPoint y: 222, distance: 8.5
click at [1179, 216] on li "Make" at bounding box center [1176, 220] width 128 height 21
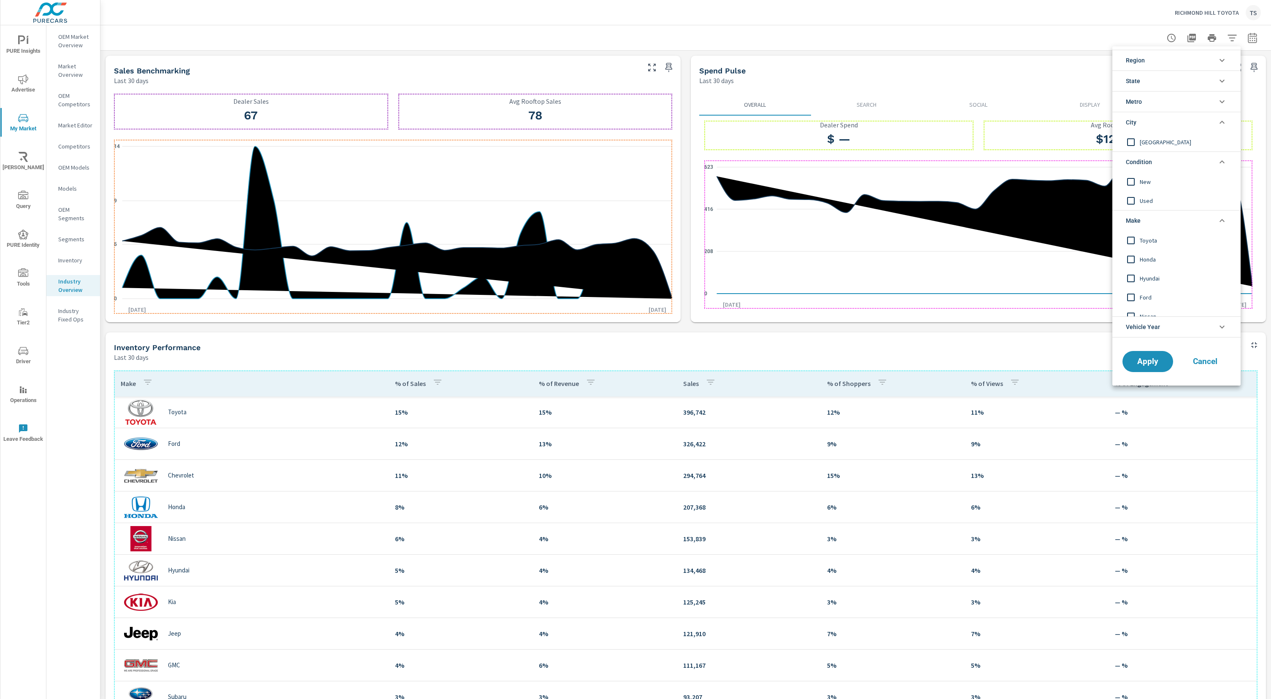
click at [1173, 317] on li "Vehicle Year" at bounding box center [1176, 326] width 128 height 21
click at [1189, 88] on li "State" at bounding box center [1176, 80] width 128 height 21
click at [1193, 118] on li "Metro" at bounding box center [1176, 120] width 128 height 21
click at [1196, 59] on li "Region" at bounding box center [1176, 60] width 128 height 21
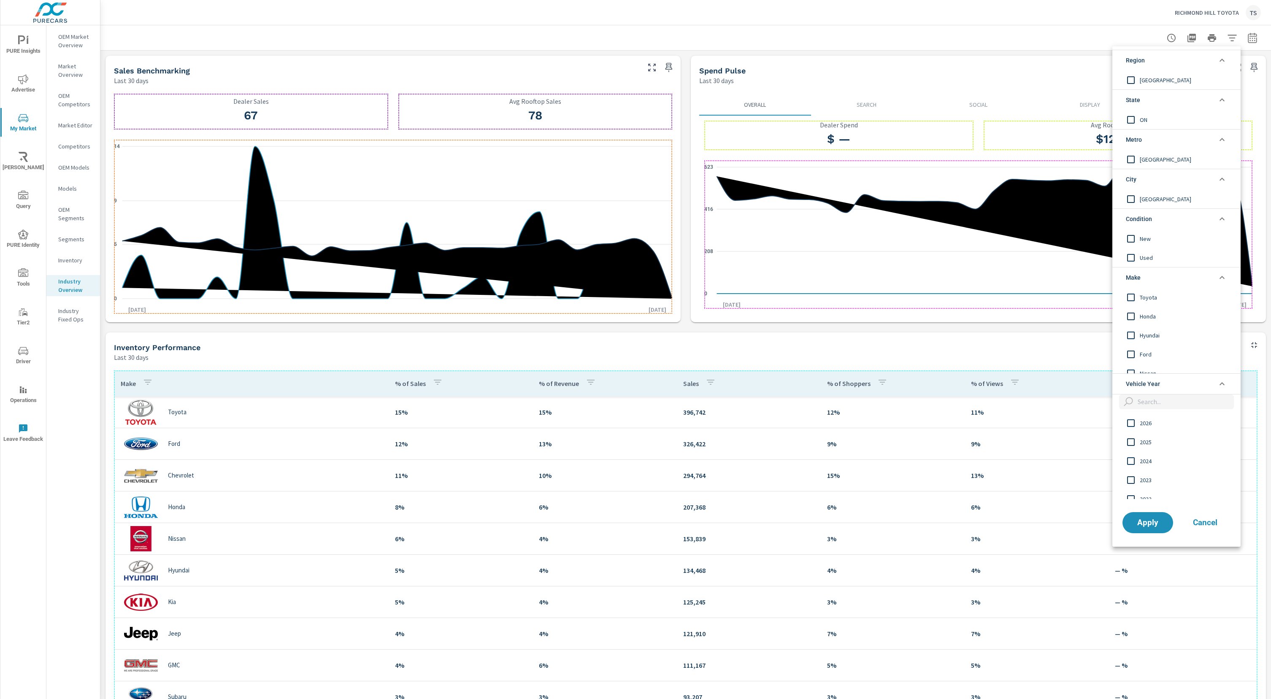
click at [640, 332] on div at bounding box center [635, 349] width 1271 height 699
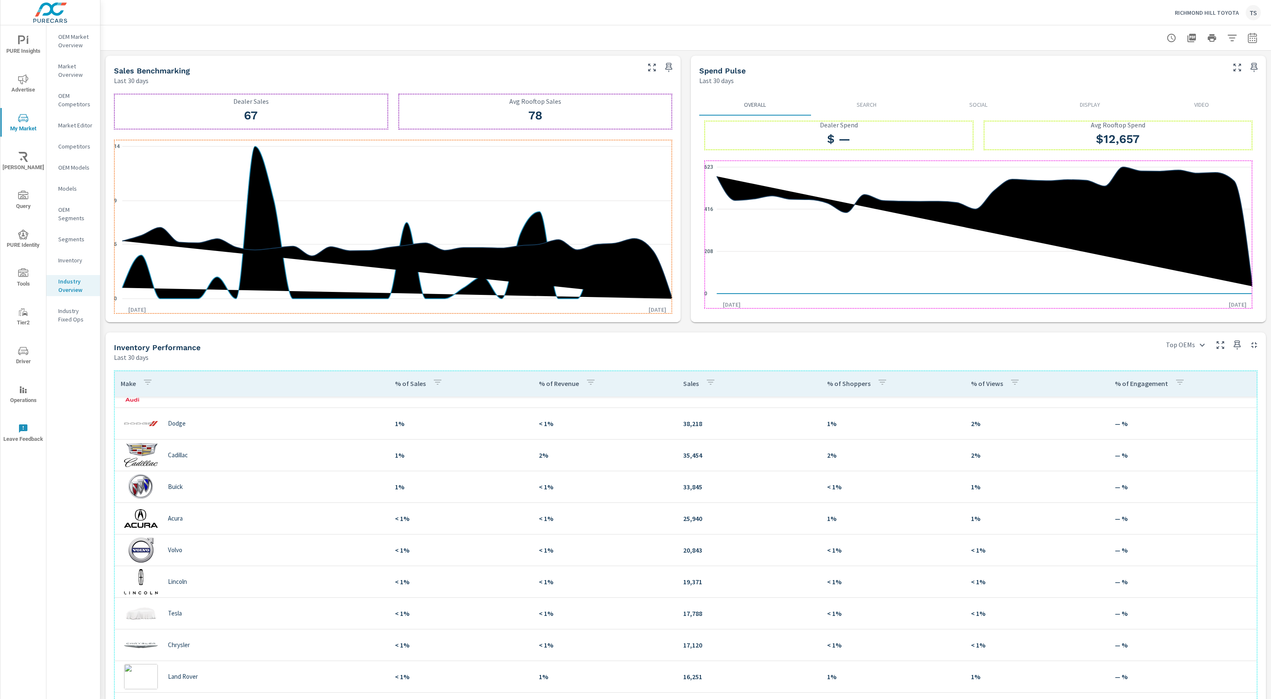
click at [1209, 13] on p "RICHMOND HILL TOYOTA" at bounding box center [1206, 13] width 64 height 8
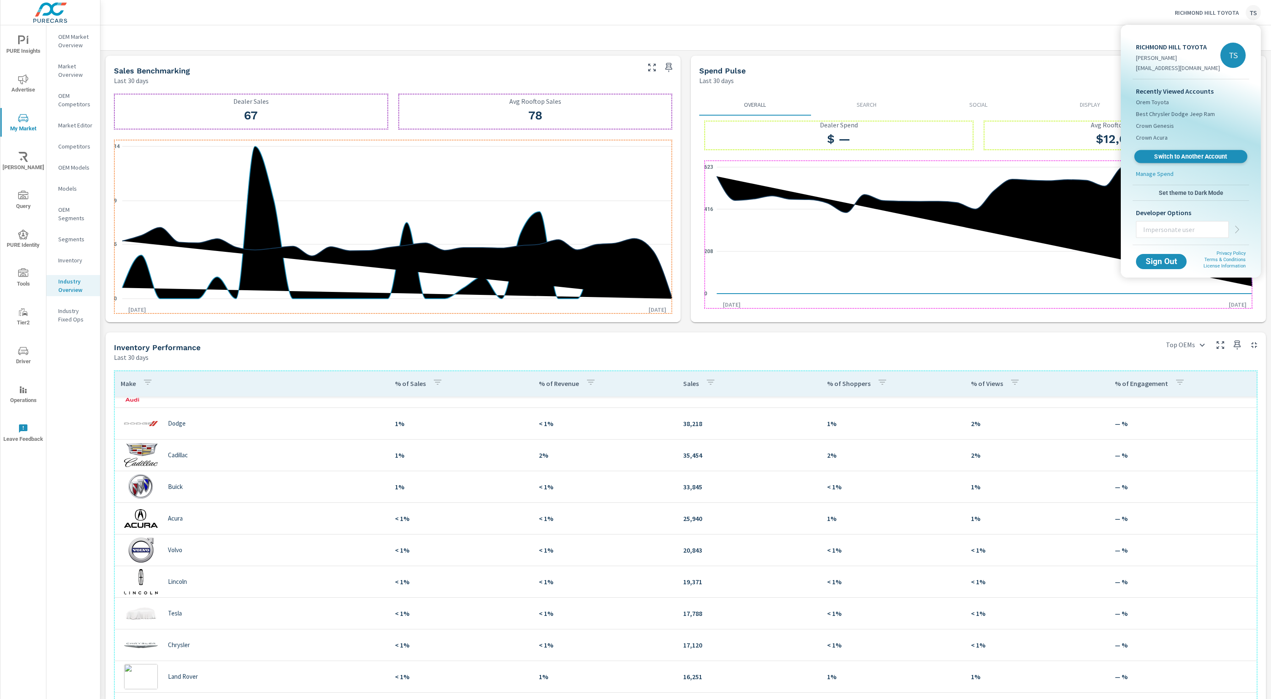
click at [1166, 156] on span "Switch to Another Account" at bounding box center [1190, 157] width 103 height 8
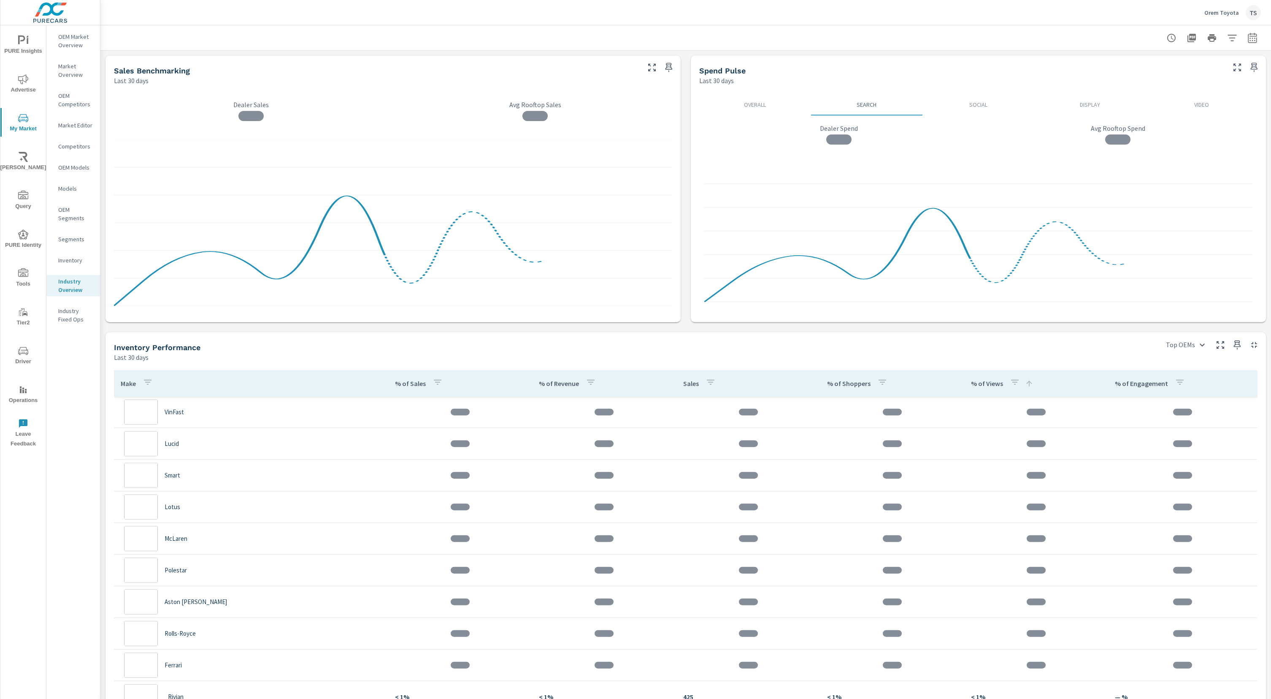
scroll to position [981, 0]
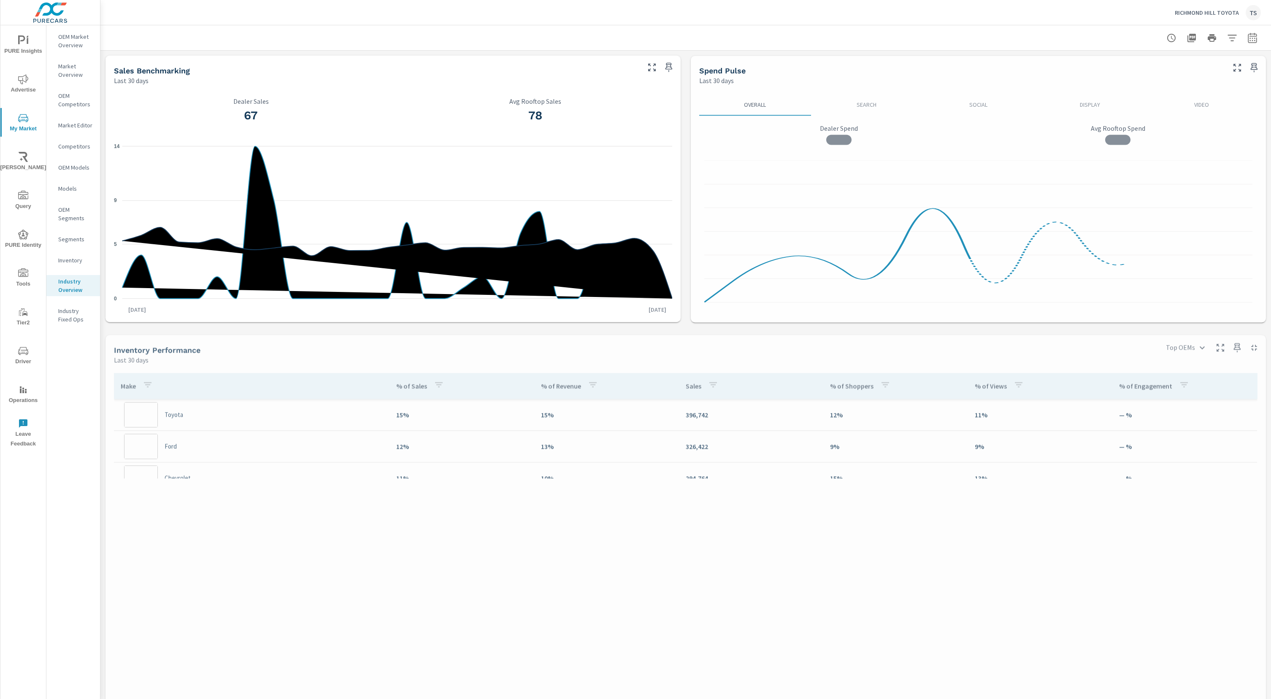
scroll to position [506, 0]
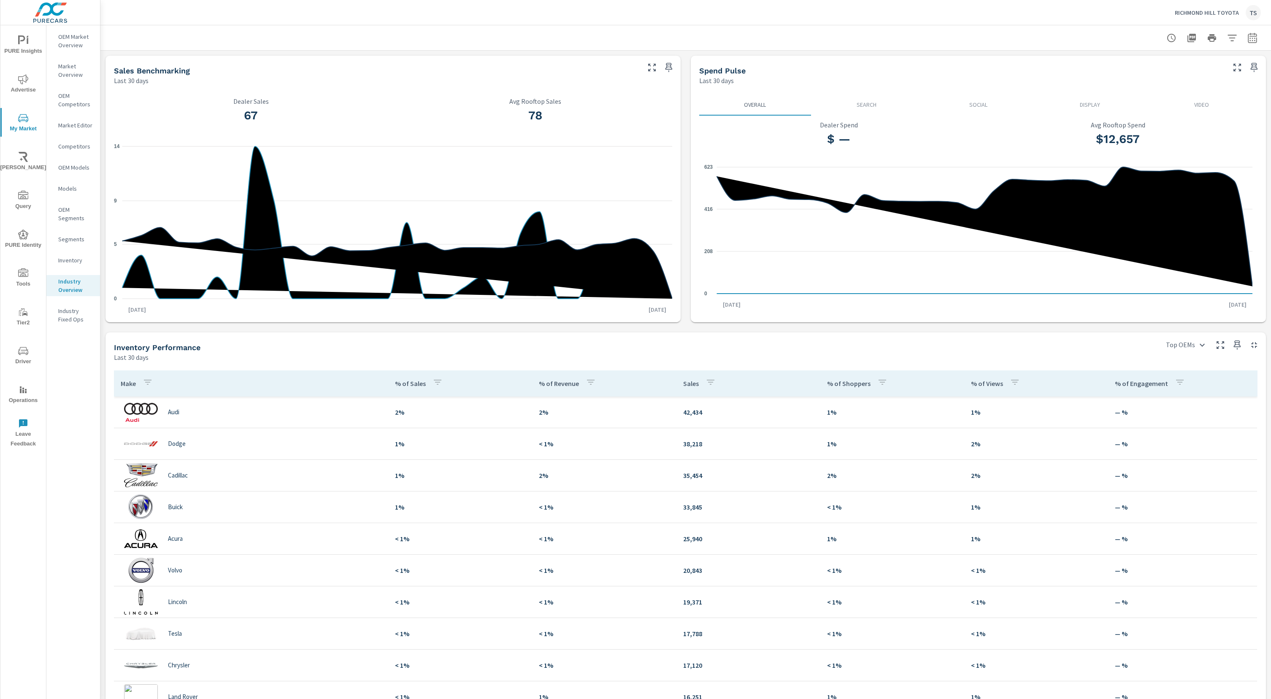
click at [76, 40] on p "OEM Market Overview" at bounding box center [75, 40] width 35 height 17
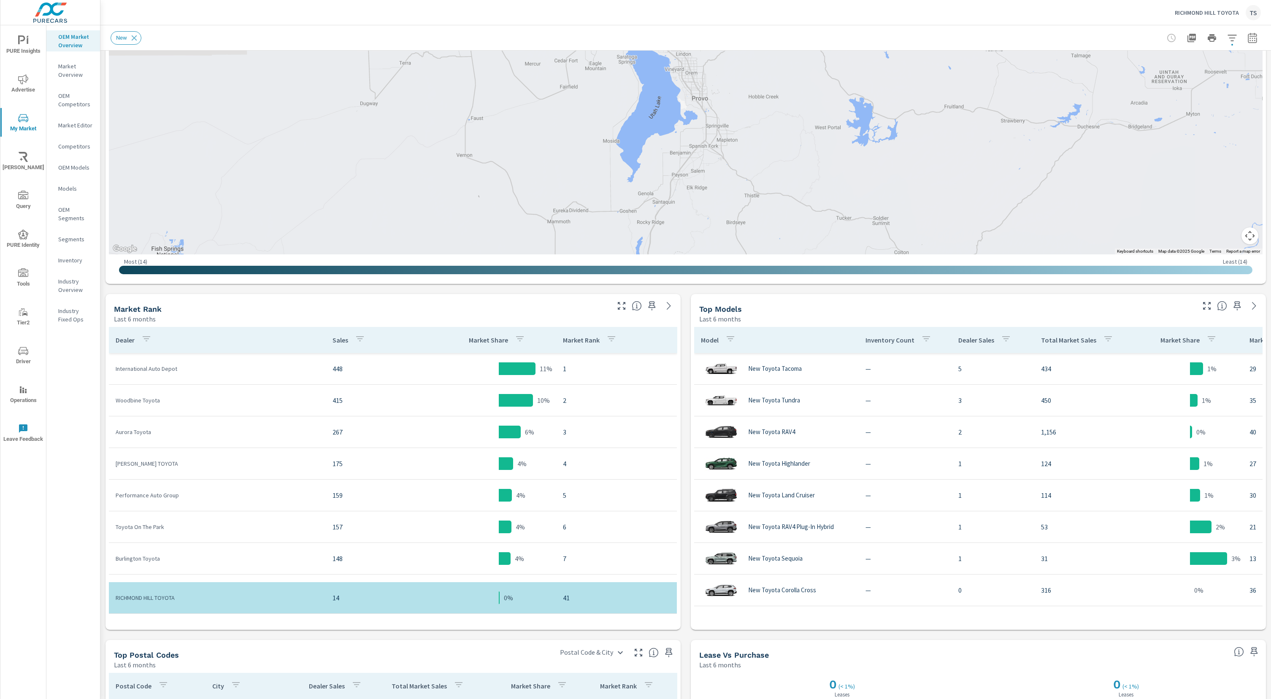
scroll to position [238, 0]
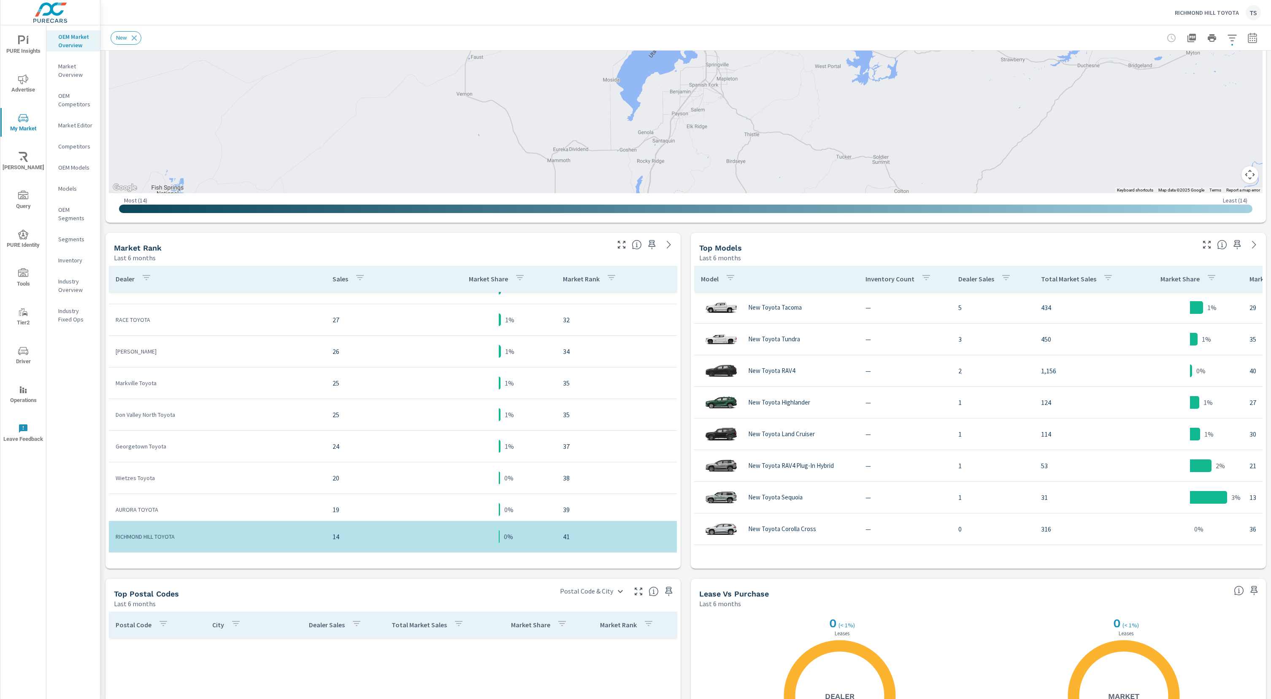
scroll to position [1216, 0]
click at [76, 190] on p "Models" at bounding box center [75, 188] width 35 height 8
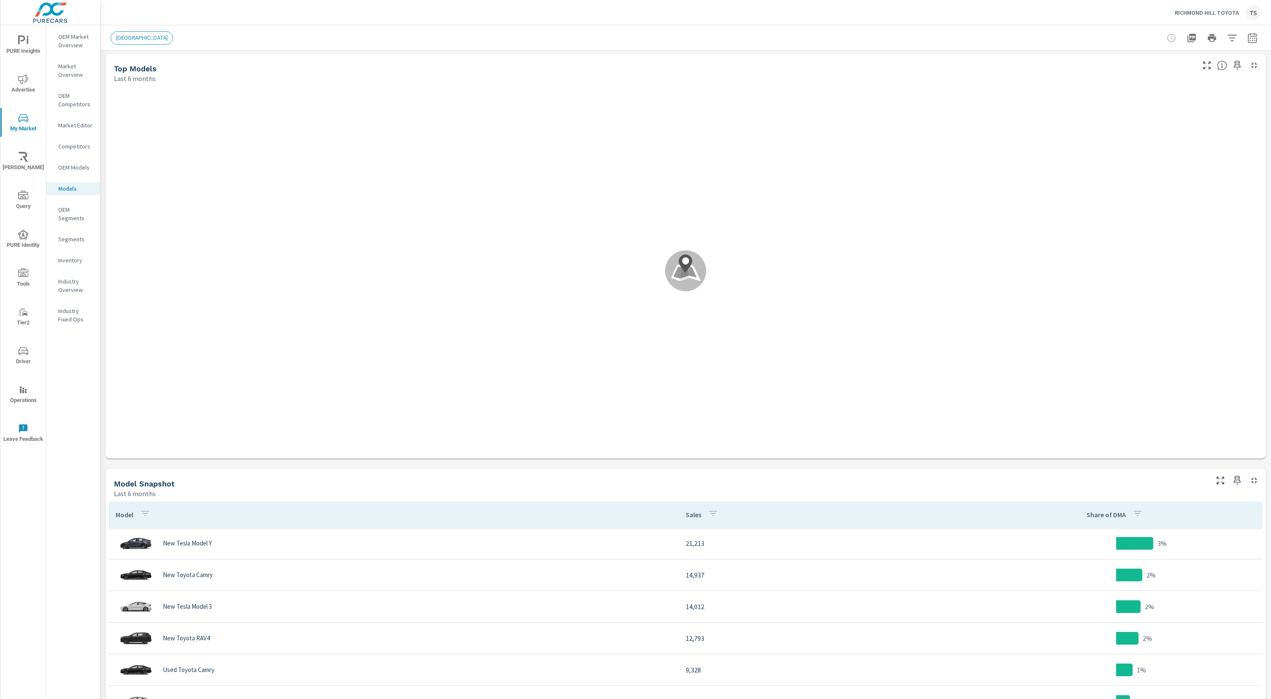
scroll to position [3, 0]
click at [75, 244] on div "Segments" at bounding box center [73, 239] width 54 height 13
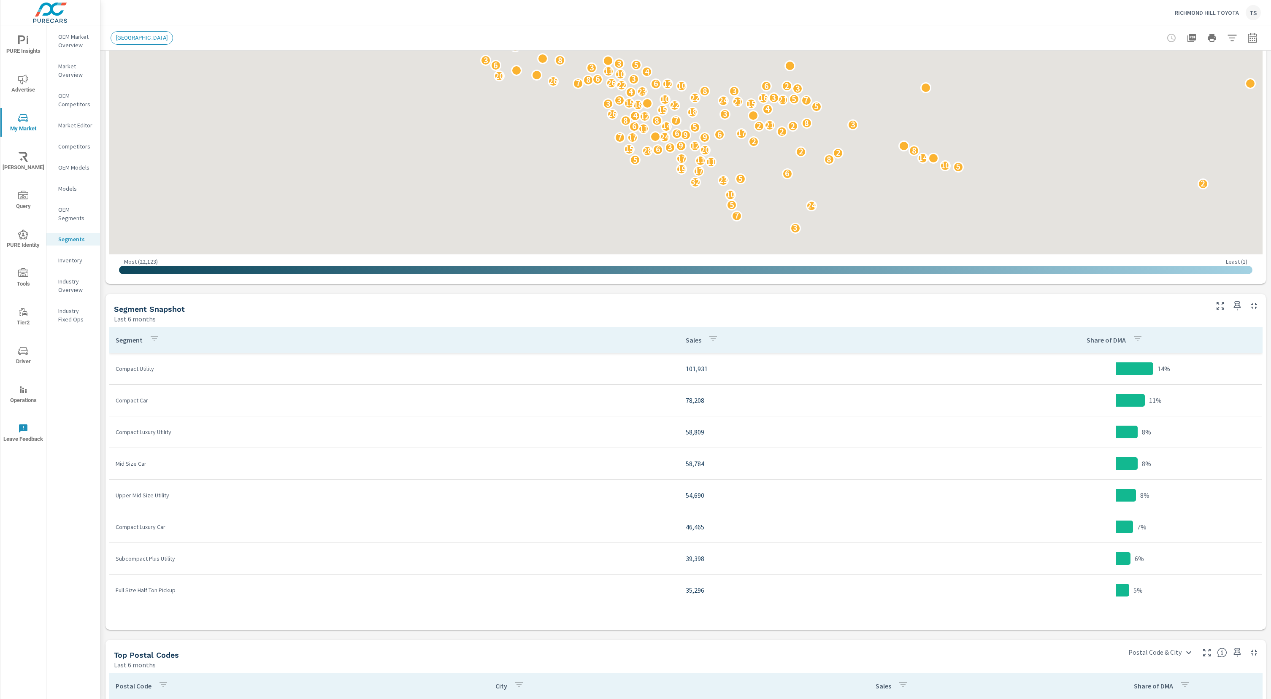
scroll to position [429, 0]
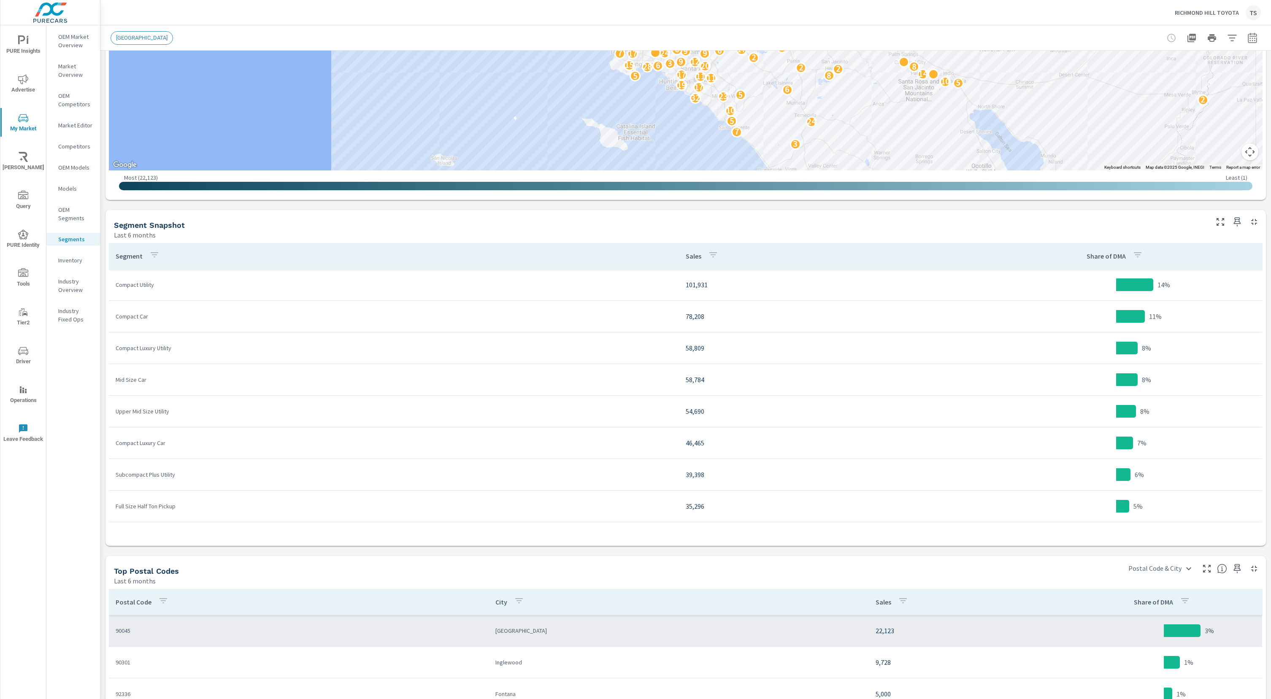
scroll to position [259, 0]
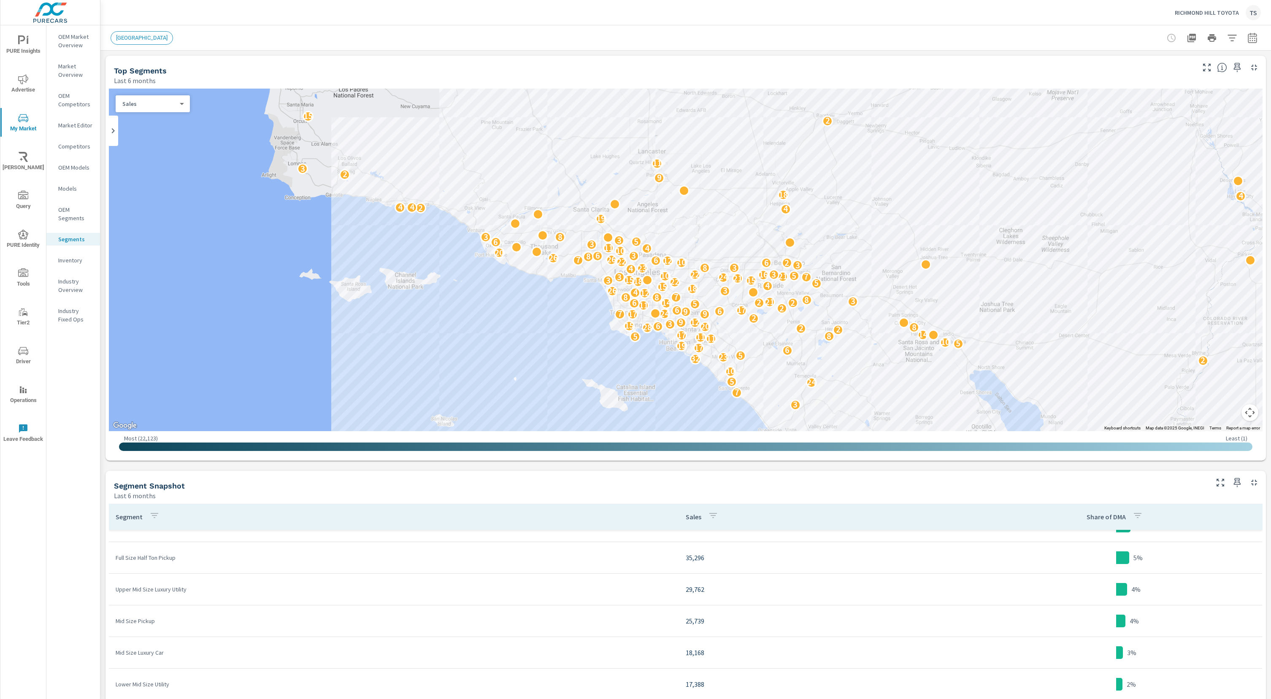
click at [74, 260] on p "Inventory" at bounding box center [75, 260] width 35 height 8
